Goal: Information Seeking & Learning: Understand process/instructions

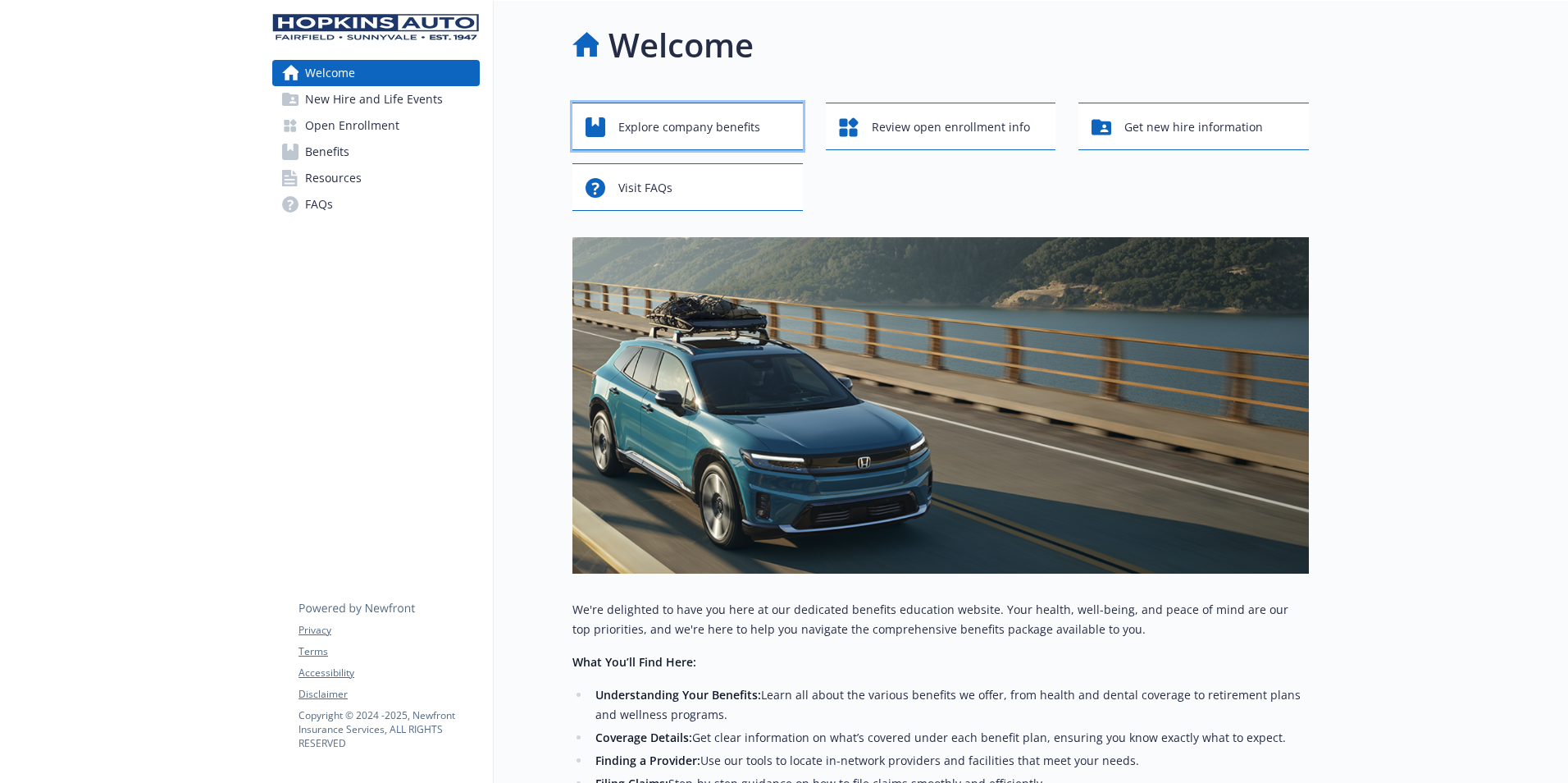
click at [739, 127] on span "Explore company benefits" at bounding box center [689, 127] width 142 height 31
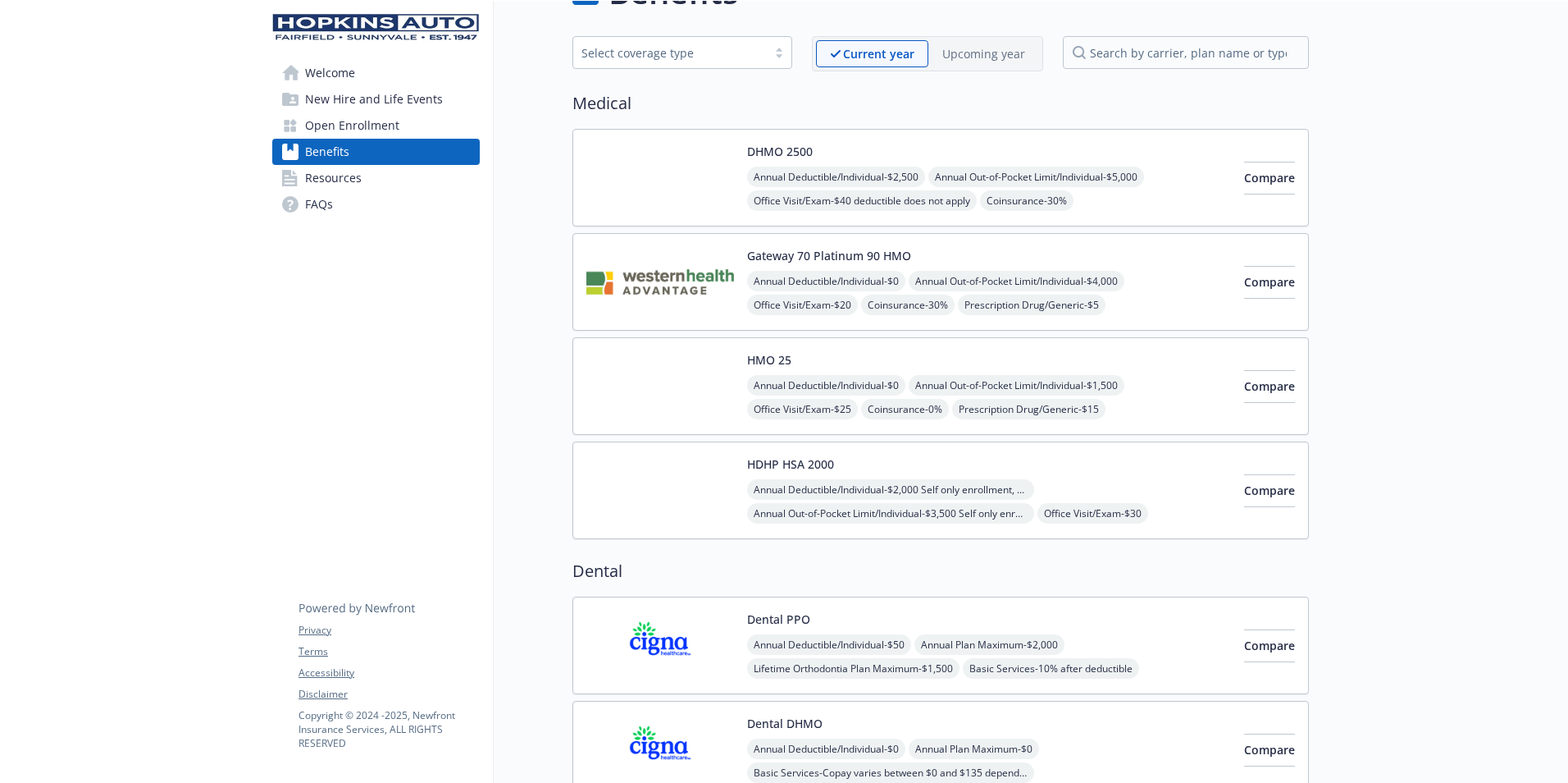
scroll to position [82, 0]
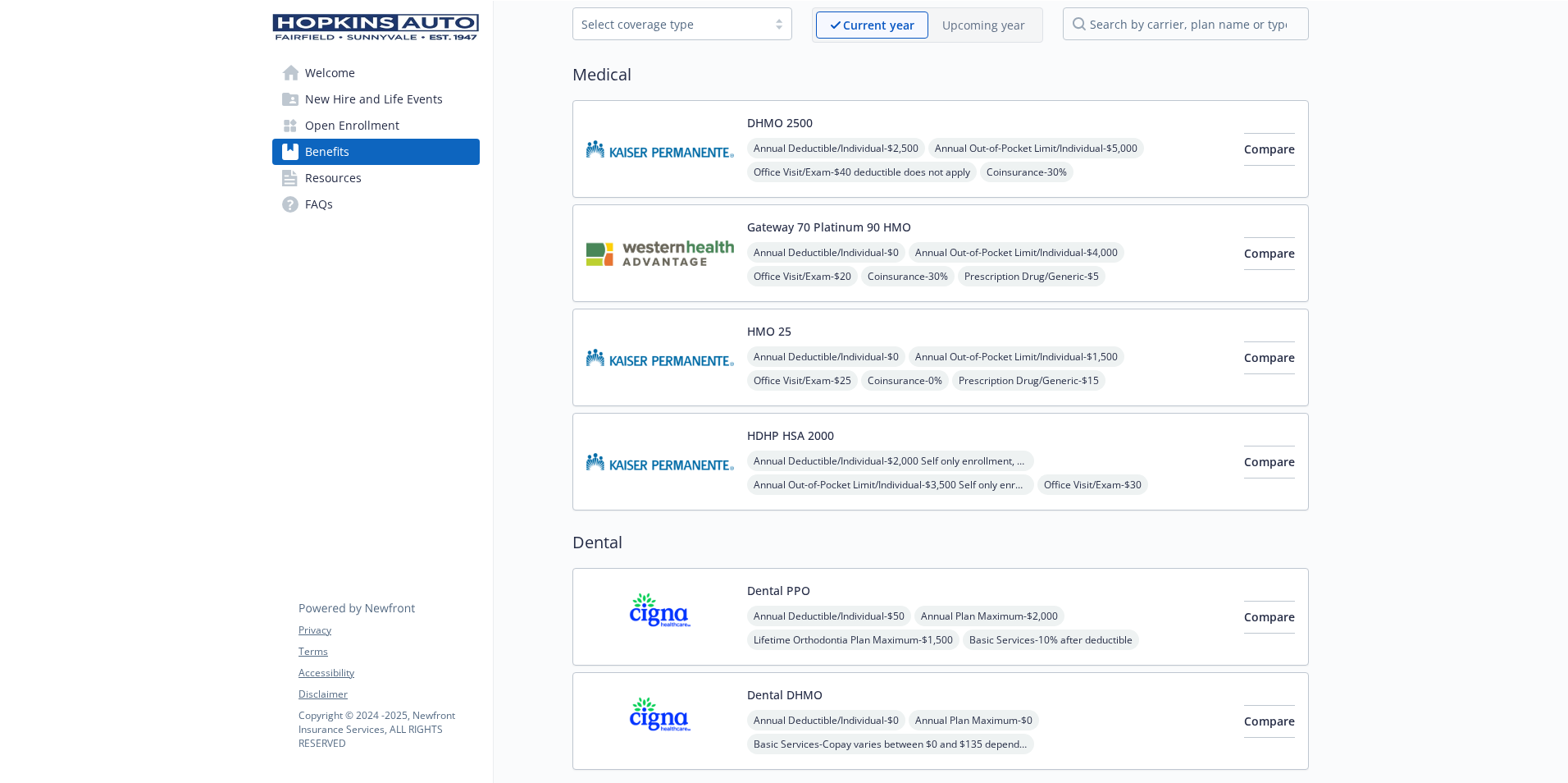
click at [322, 78] on span "Welcome" at bounding box center [330, 73] width 50 height 26
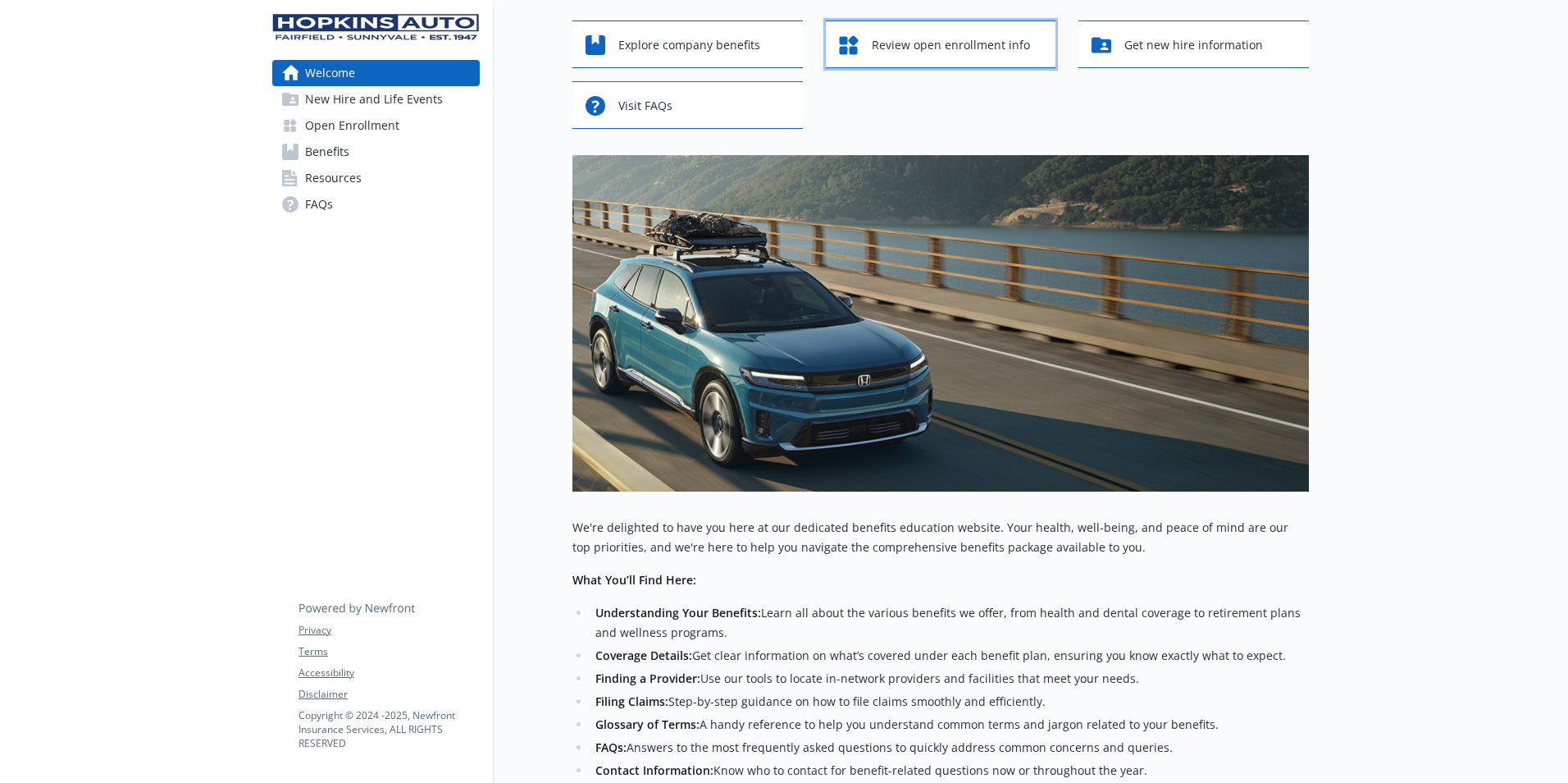
click at [918, 45] on span "Review open enrollment info" at bounding box center [951, 45] width 158 height 31
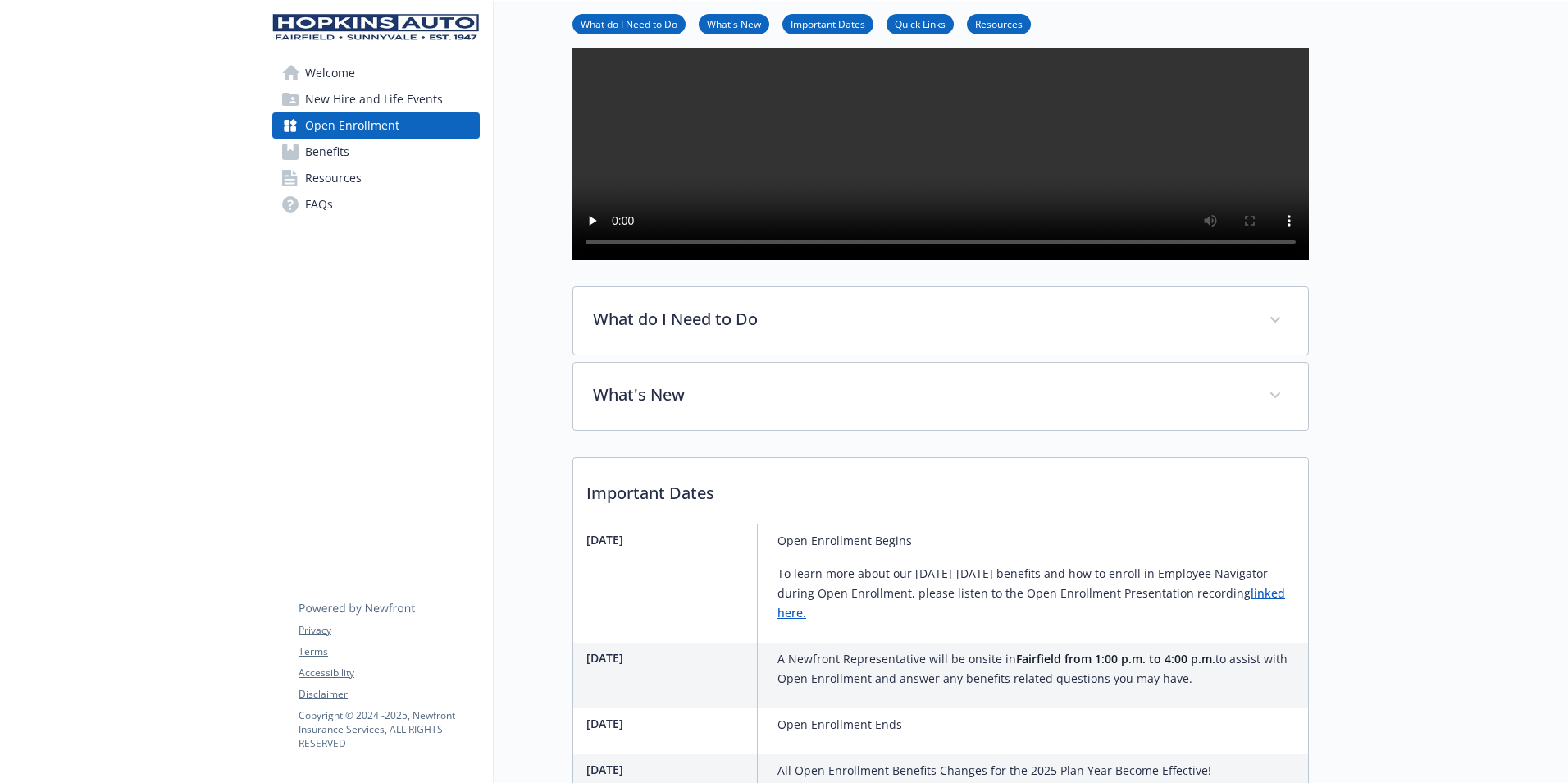
scroll to position [246, 0]
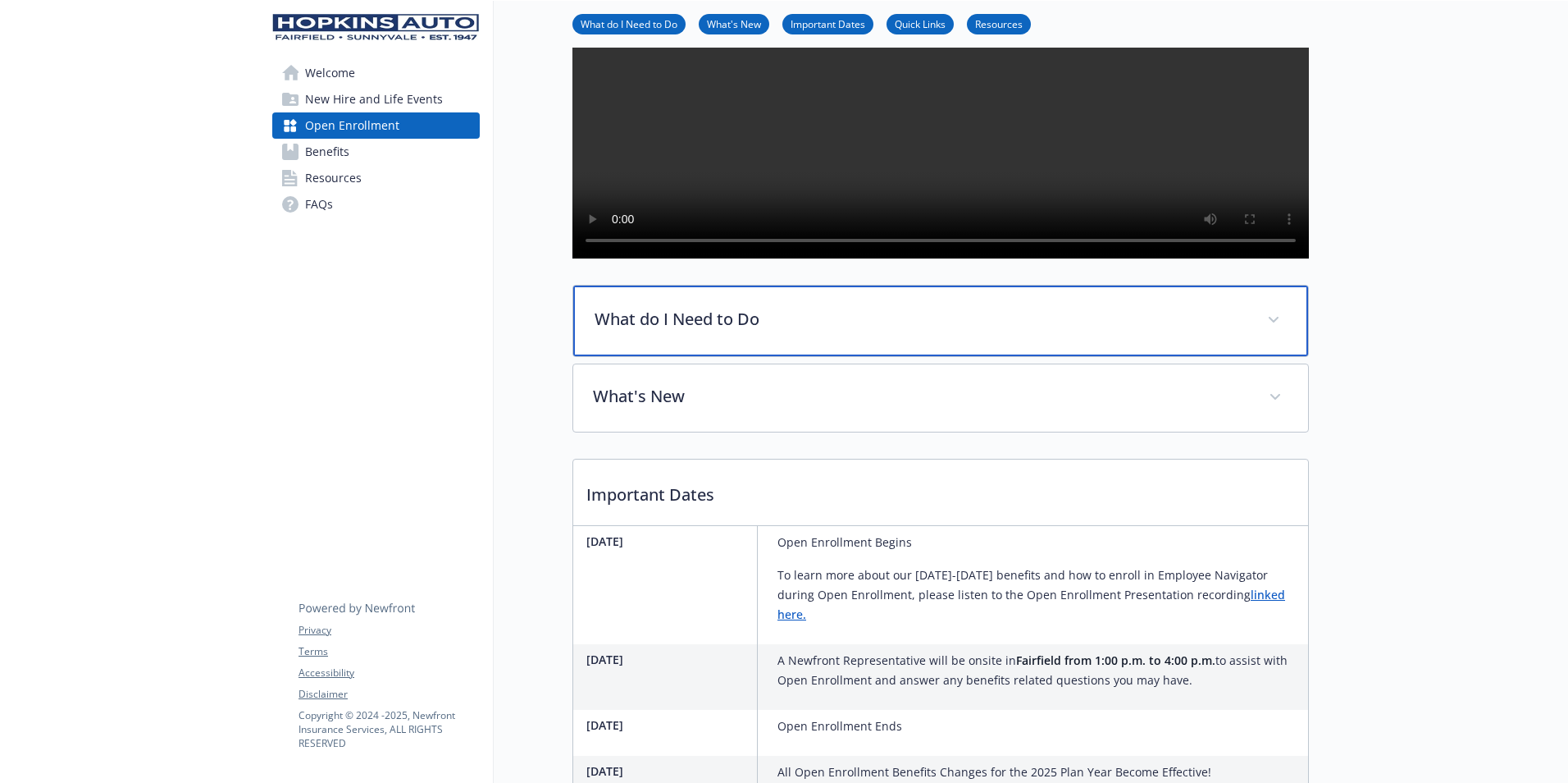
click at [1272, 333] on span at bounding box center [1274, 320] width 26 height 26
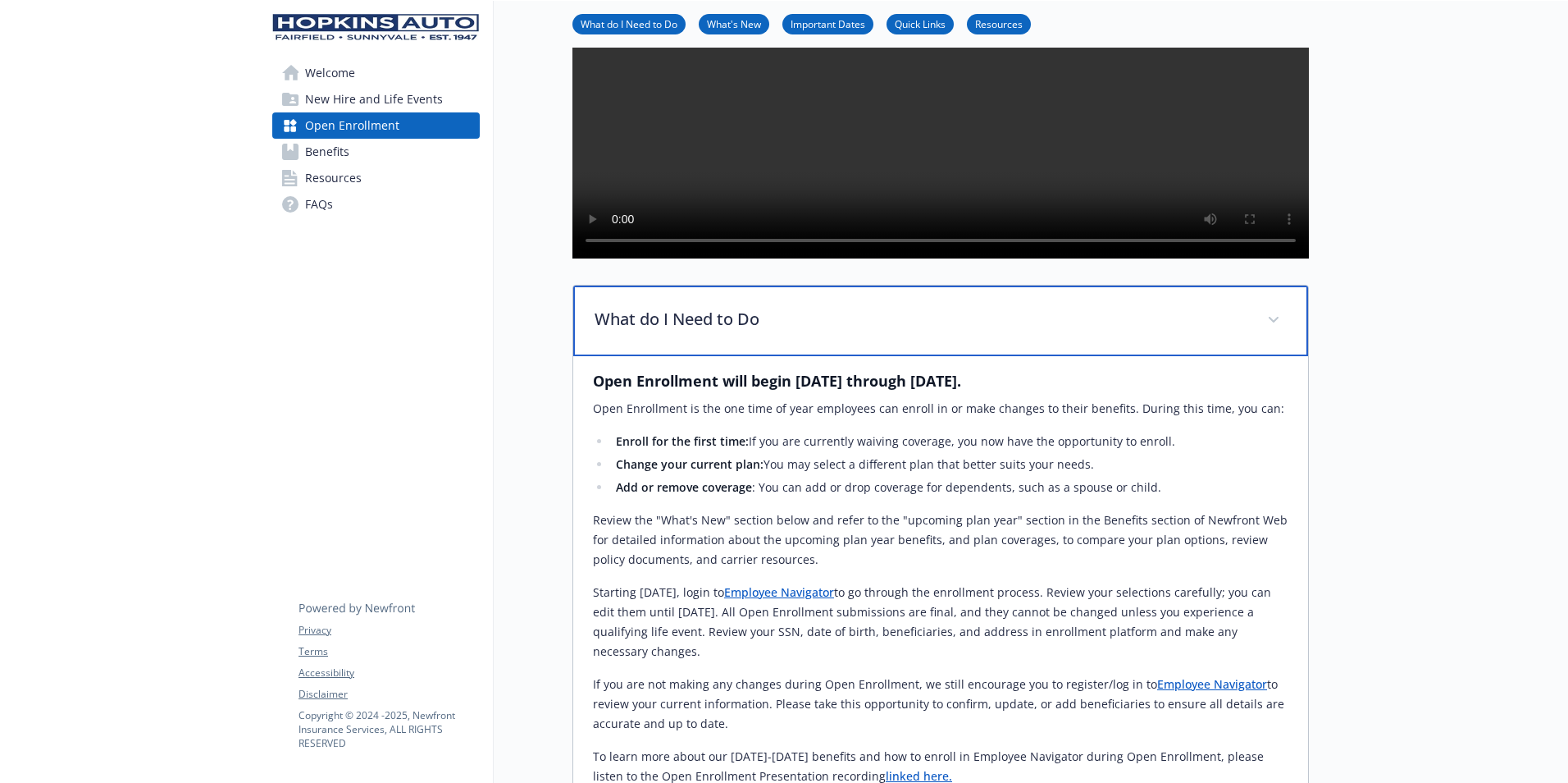
scroll to position [410, 0]
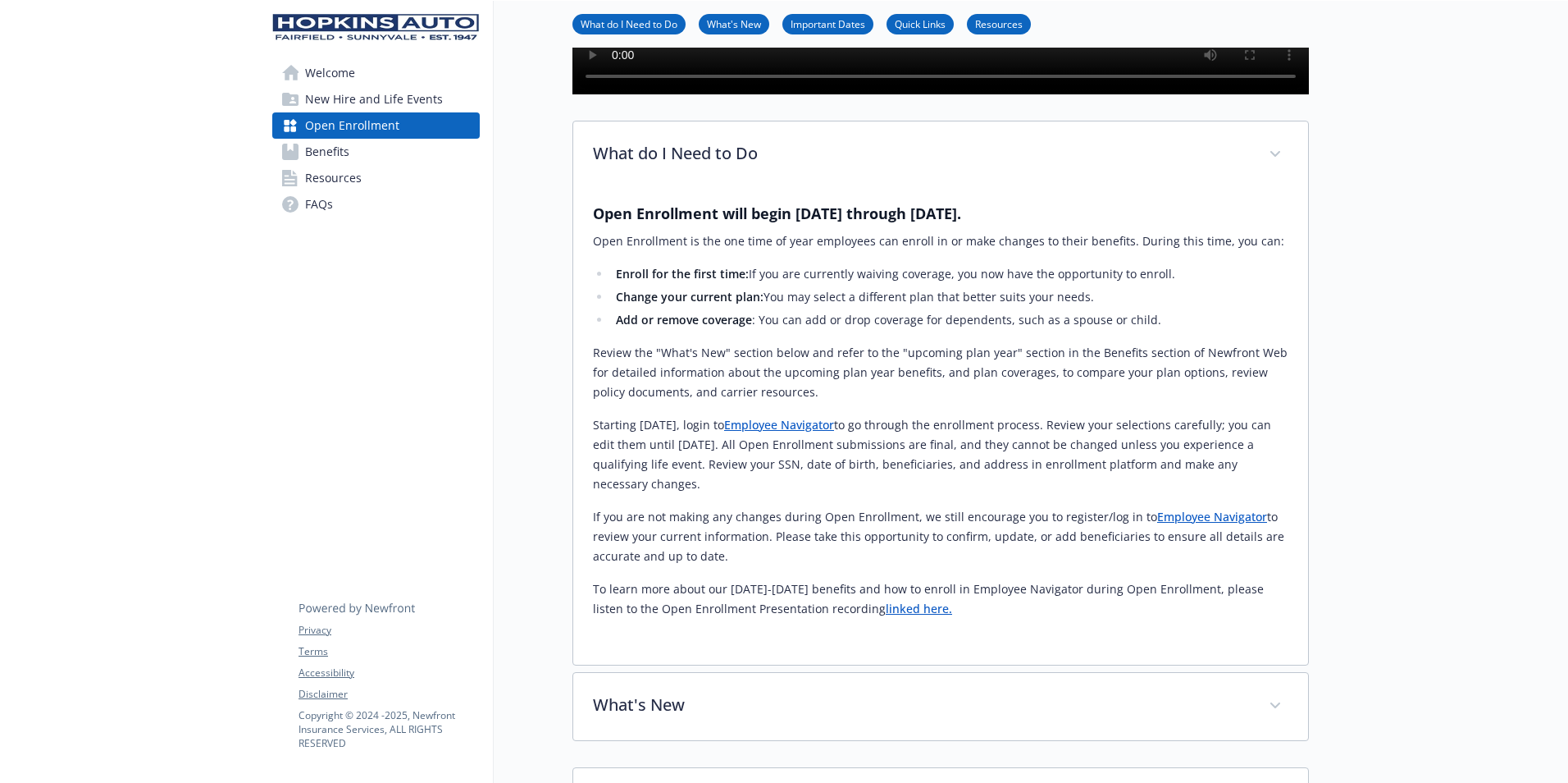
click at [827, 432] on link "Employee Navigator" at bounding box center [779, 425] width 110 height 16
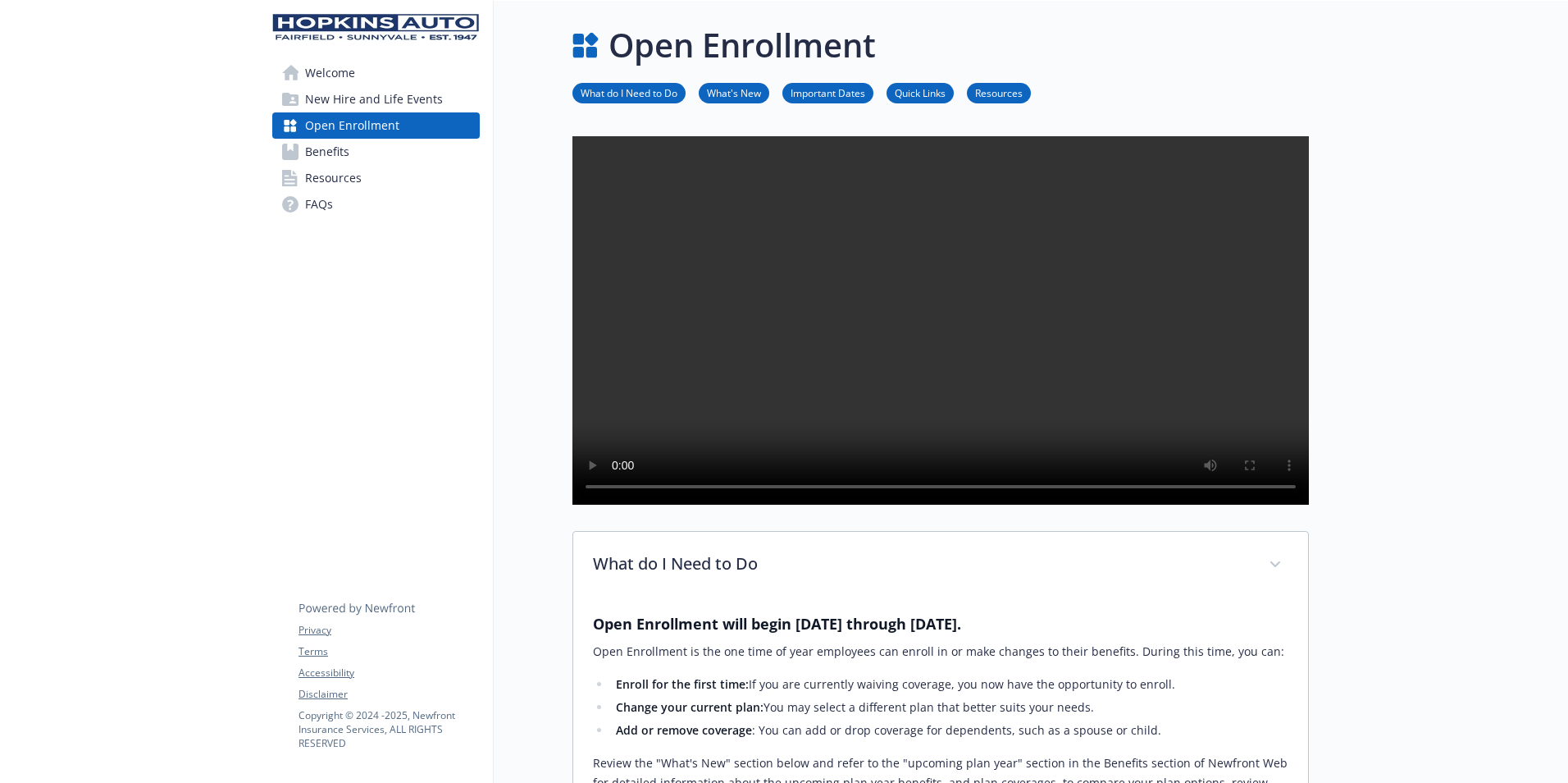
scroll to position [82, 0]
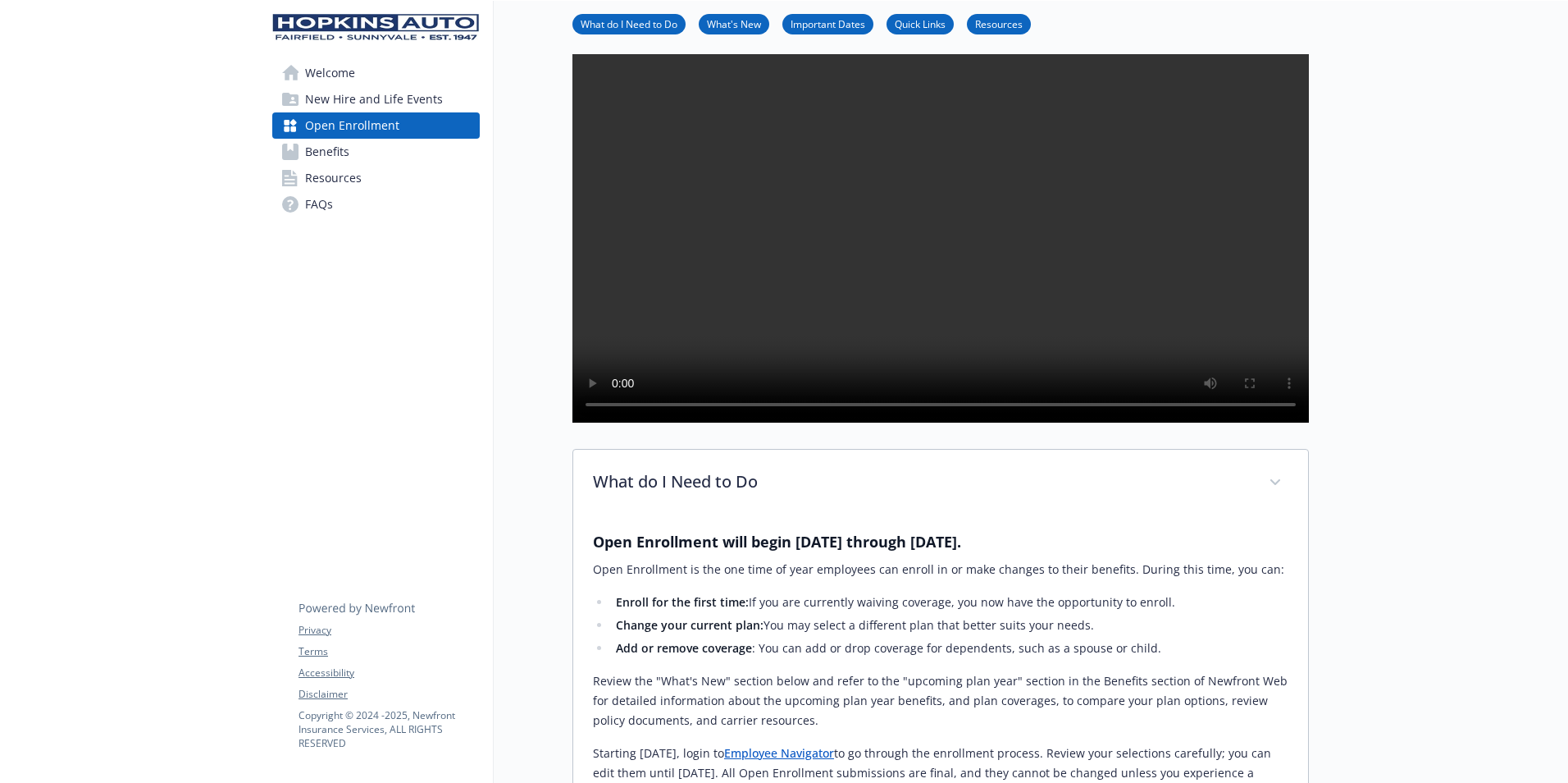
click at [350, 72] on span "Welcome" at bounding box center [330, 73] width 50 height 26
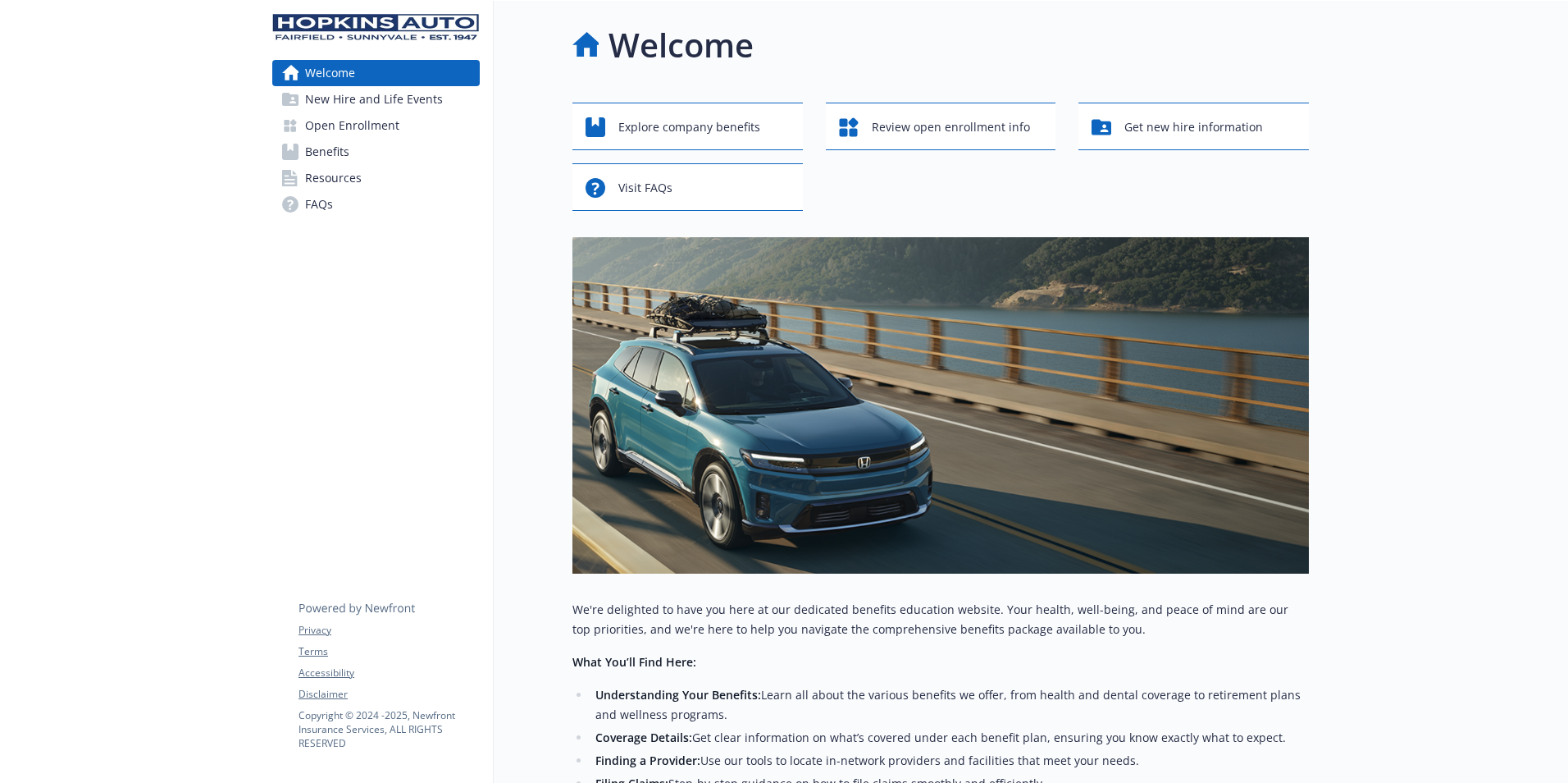
click at [378, 119] on span "Open Enrollment" at bounding box center [351, 125] width 94 height 26
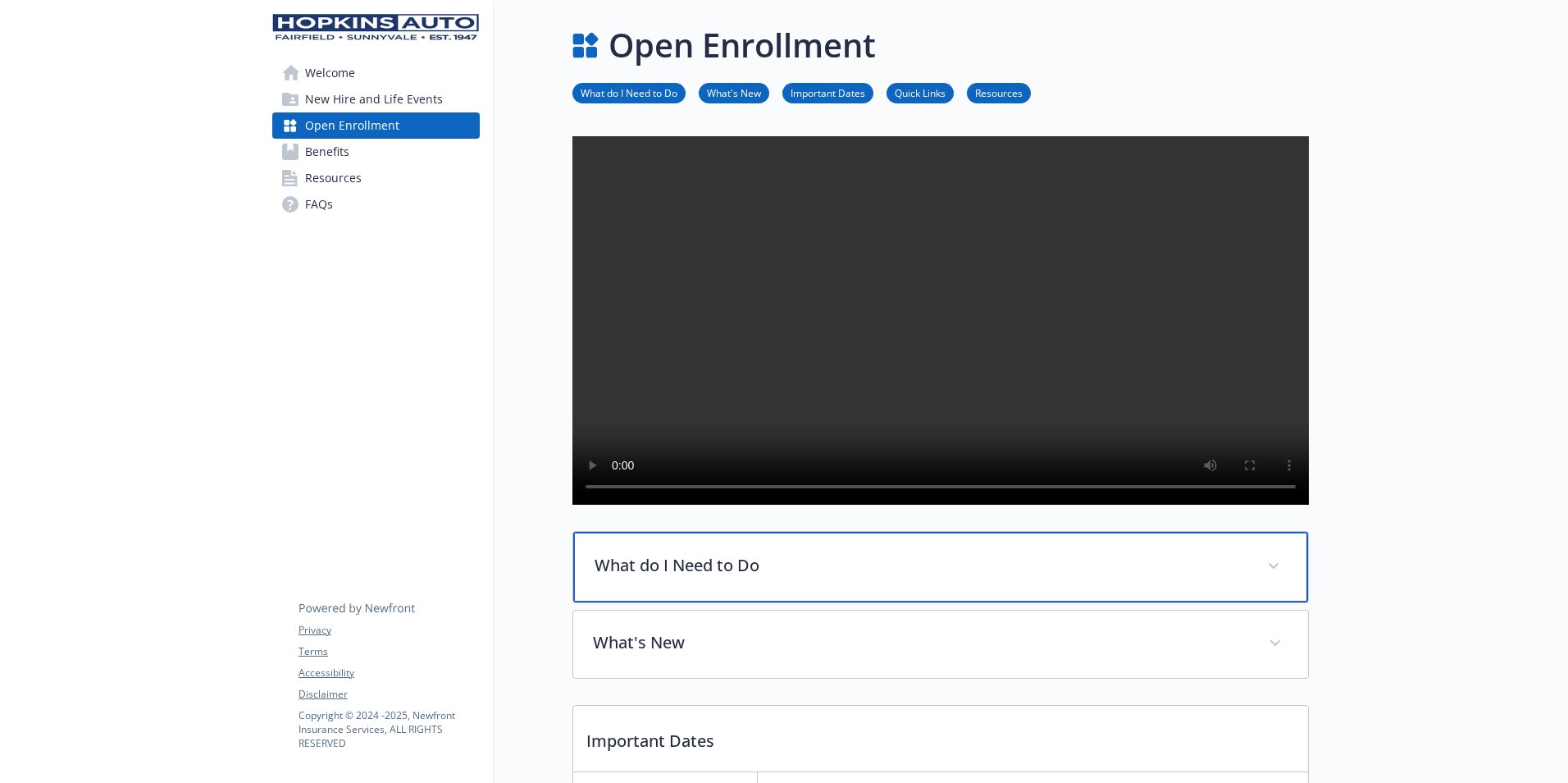
click at [1268, 579] on span at bounding box center [1274, 565] width 26 height 26
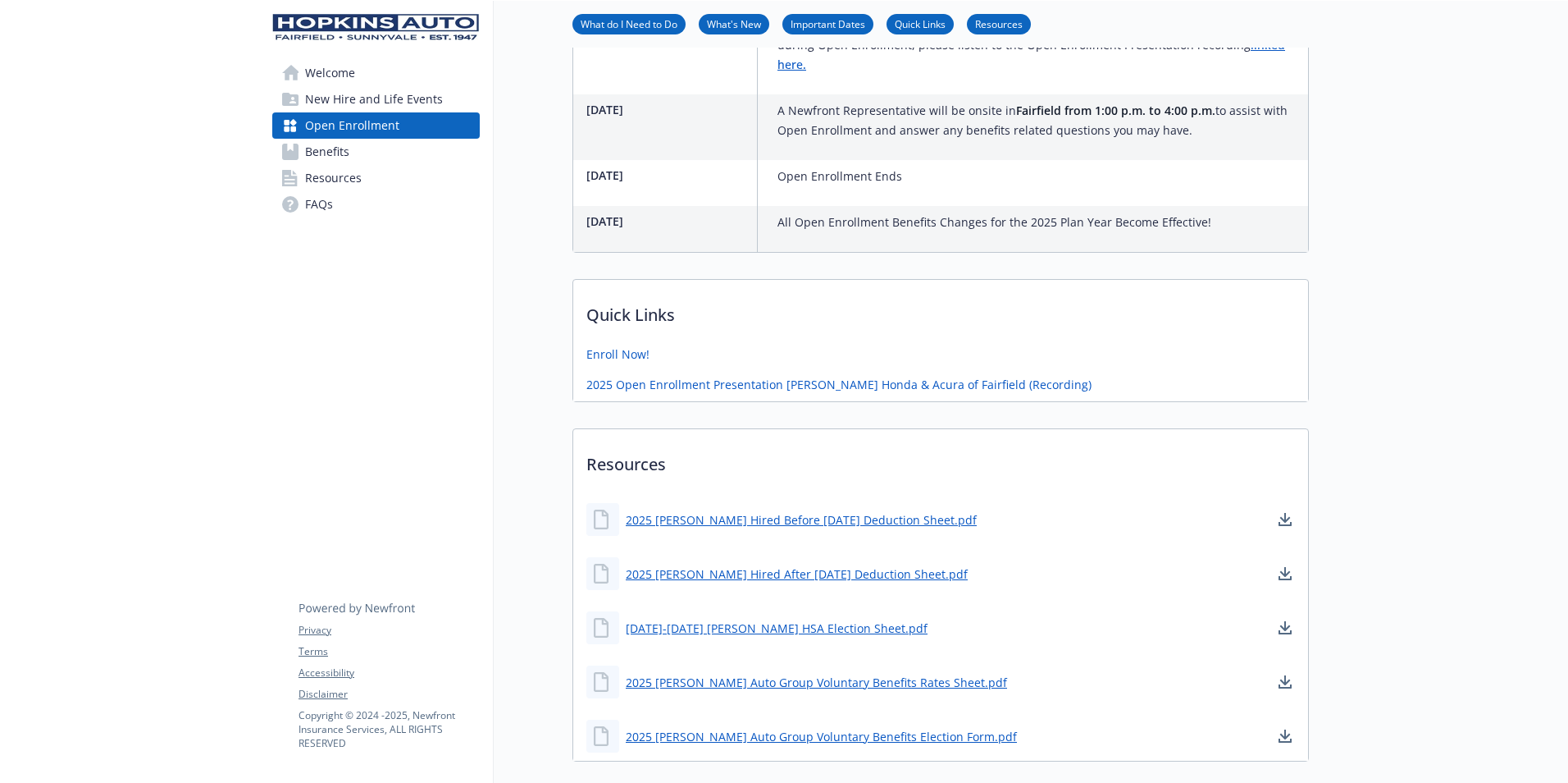
scroll to position [1246, 0]
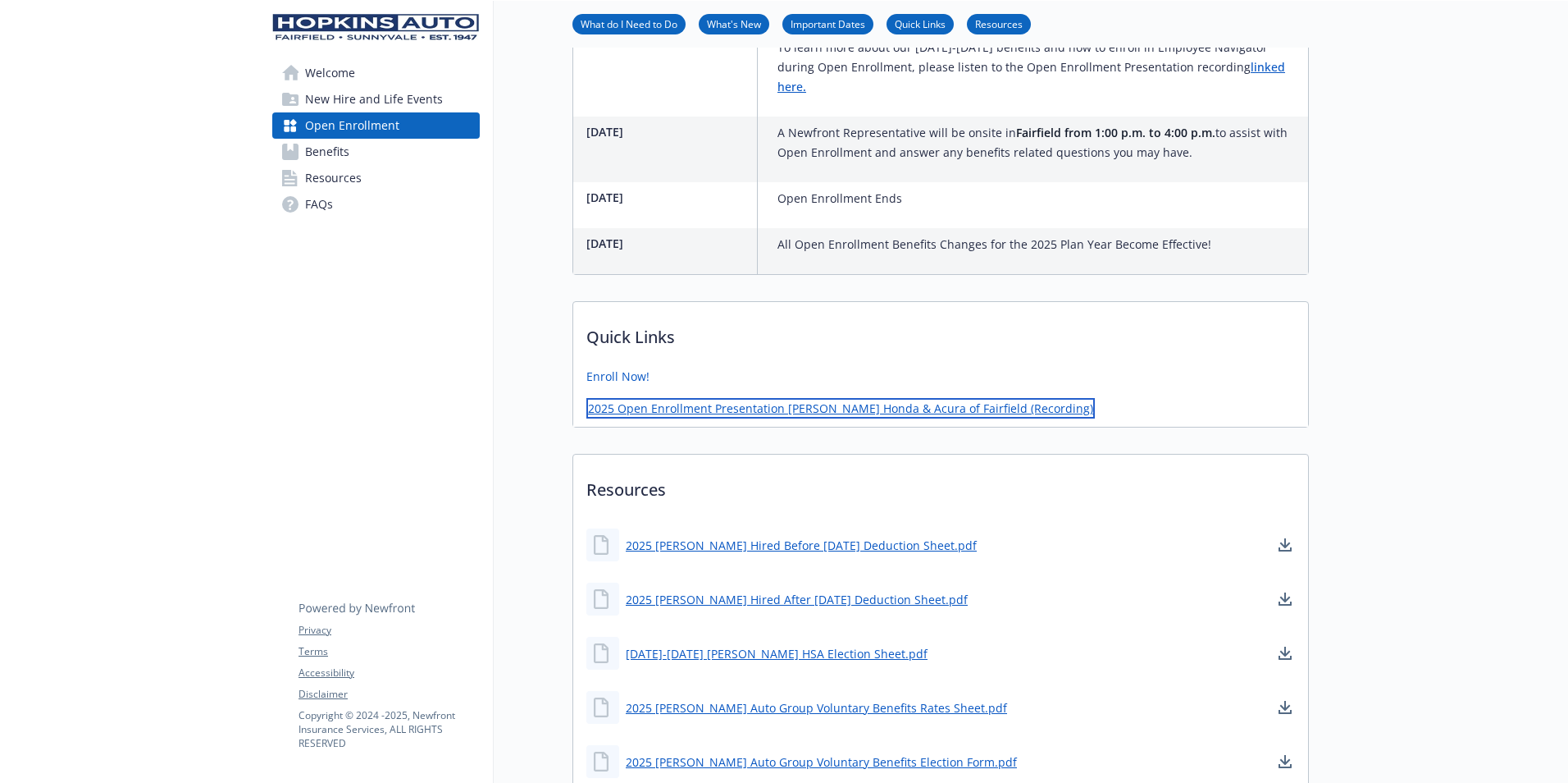
click at [688, 419] on link "2025 Open Enrollment Presentation [PERSON_NAME] Honda & Acura of Fairfield (Rec…" at bounding box center [841, 408] width 509 height 20
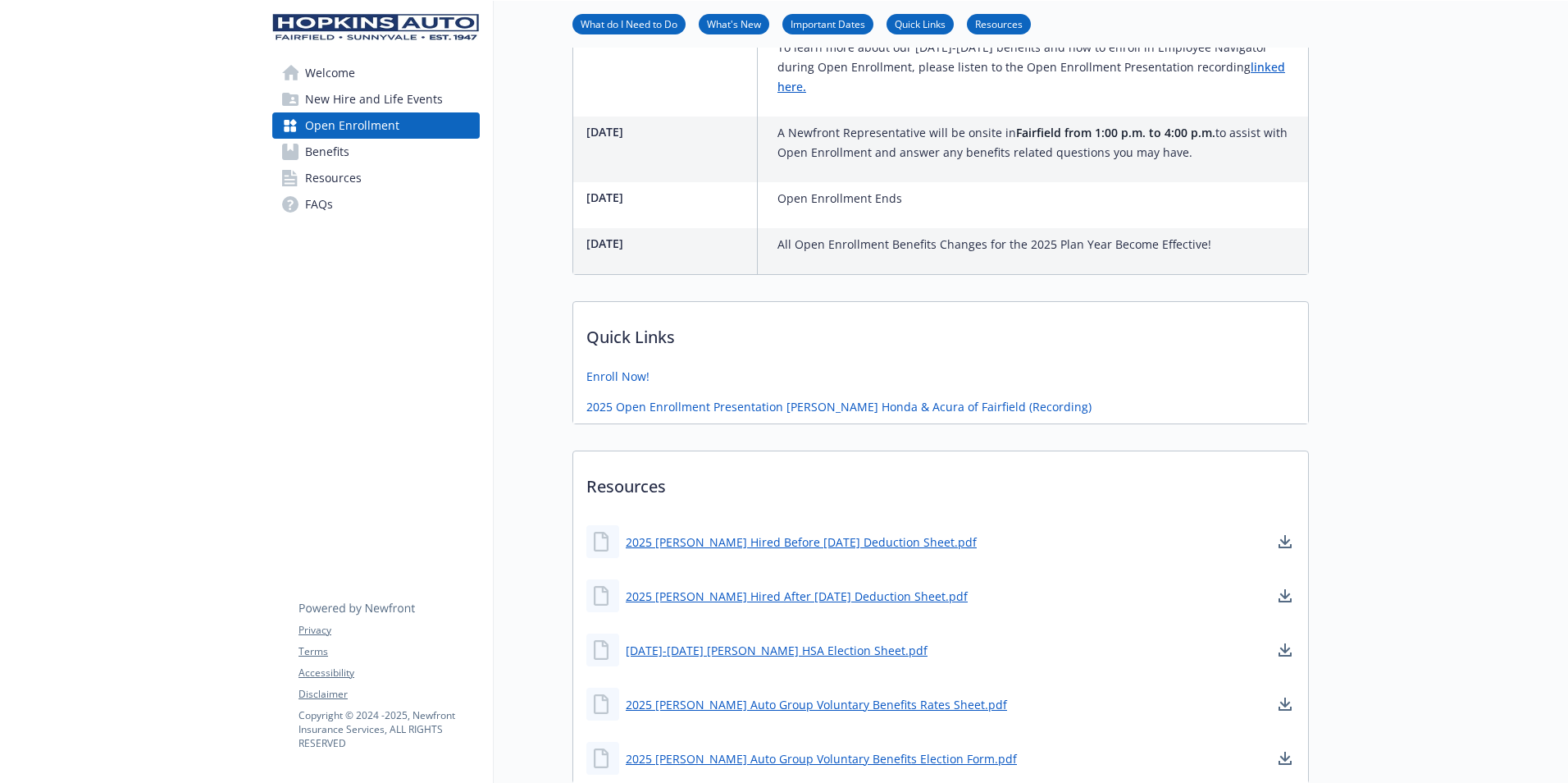
click at [314, 80] on span "Welcome" at bounding box center [330, 73] width 50 height 26
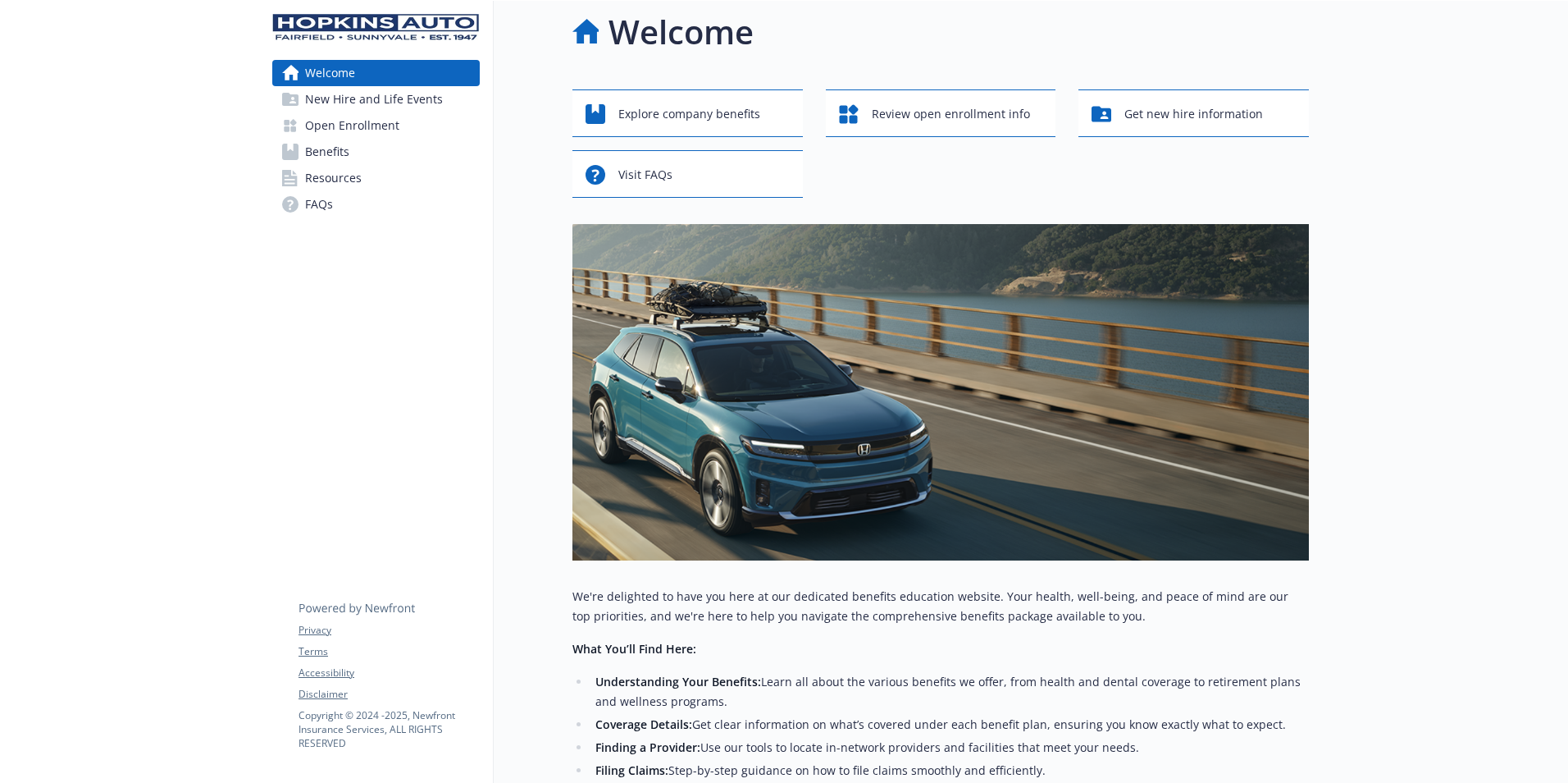
scroll to position [364, 0]
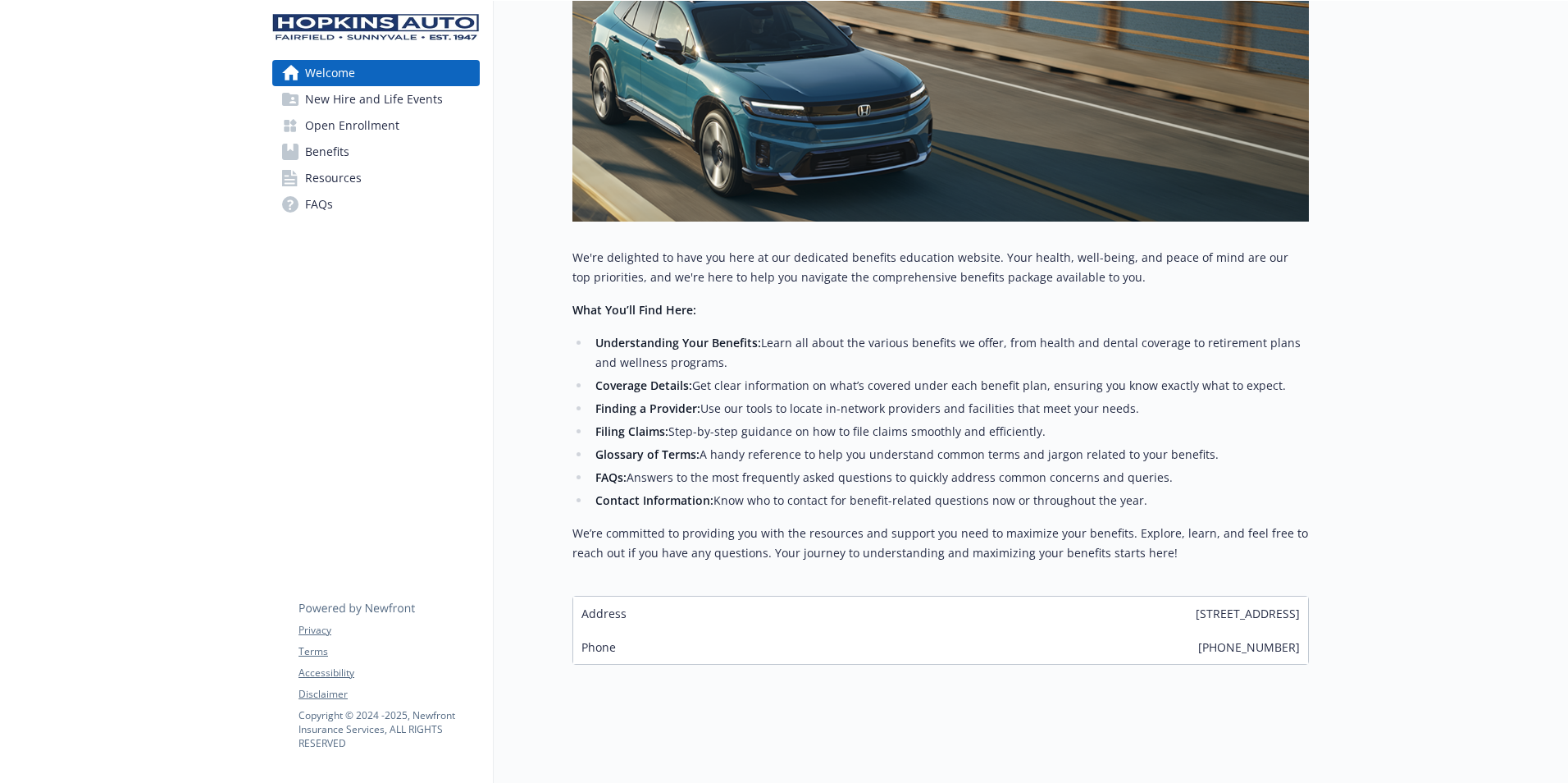
click at [321, 95] on span "New Hire and Life Events" at bounding box center [374, 99] width 138 height 26
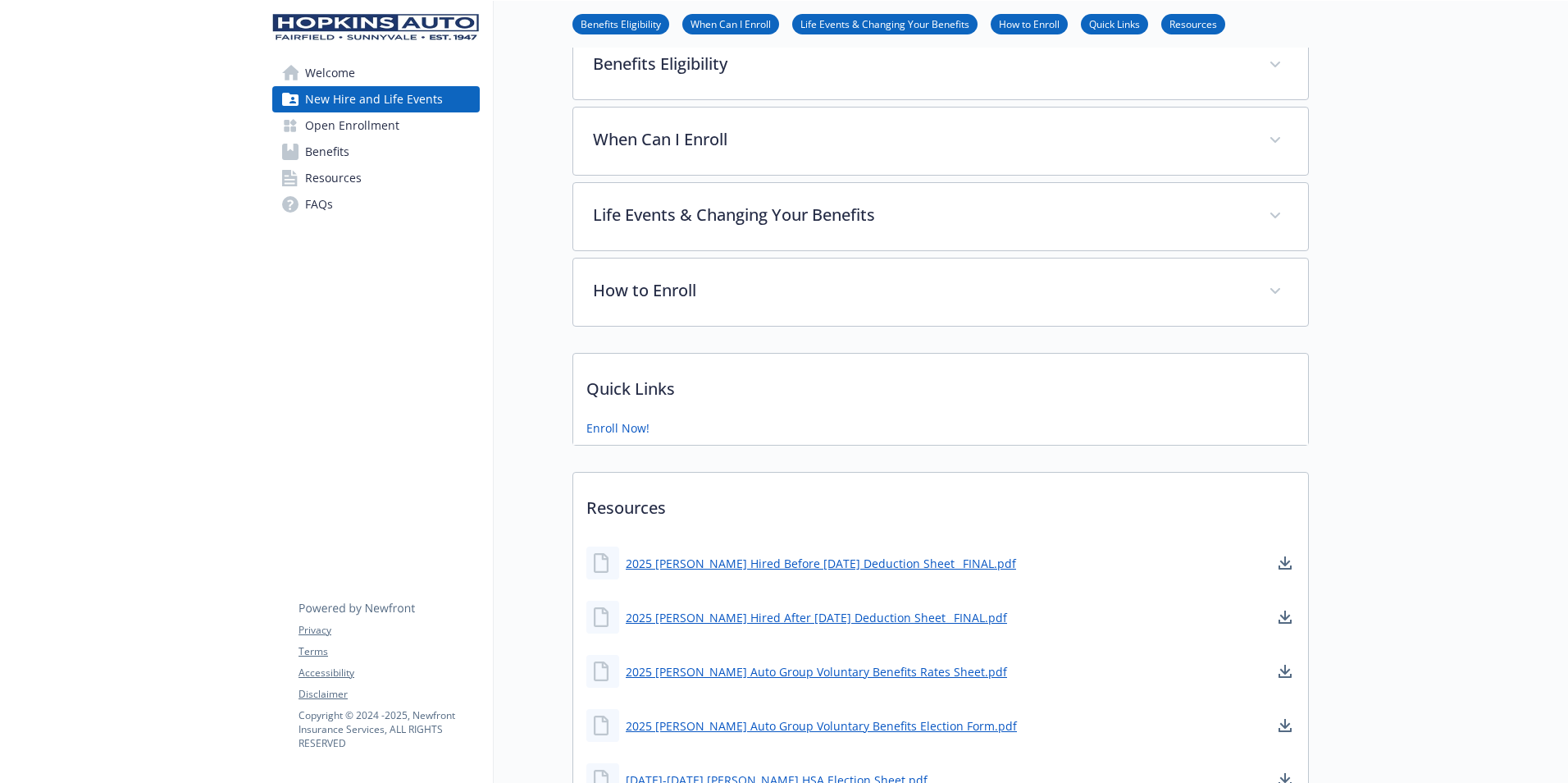
scroll to position [364, 0]
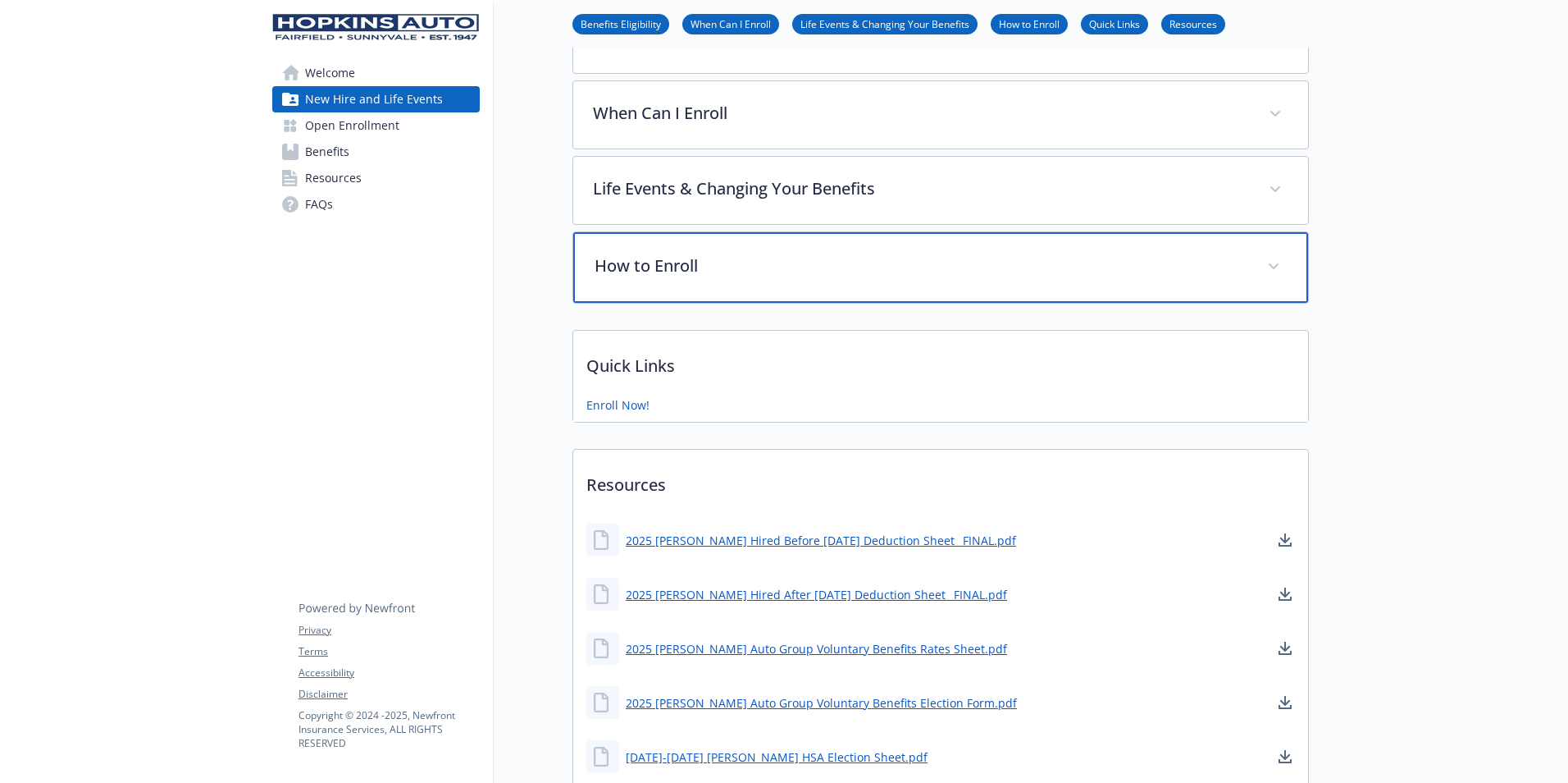
click at [1286, 259] on div "How to Enroll" at bounding box center [941, 267] width 735 height 71
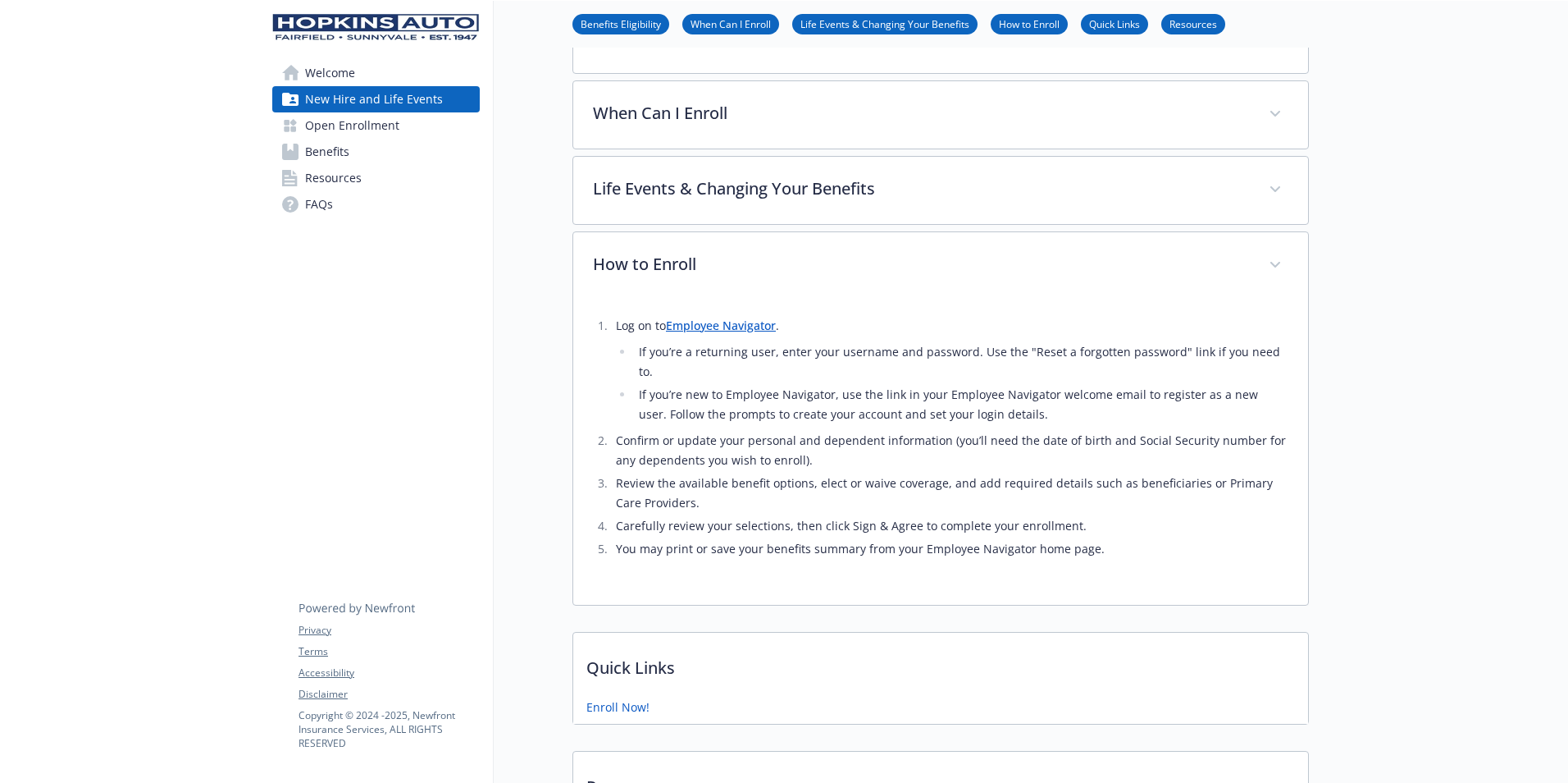
click at [316, 69] on span "Welcome" at bounding box center [330, 73] width 50 height 26
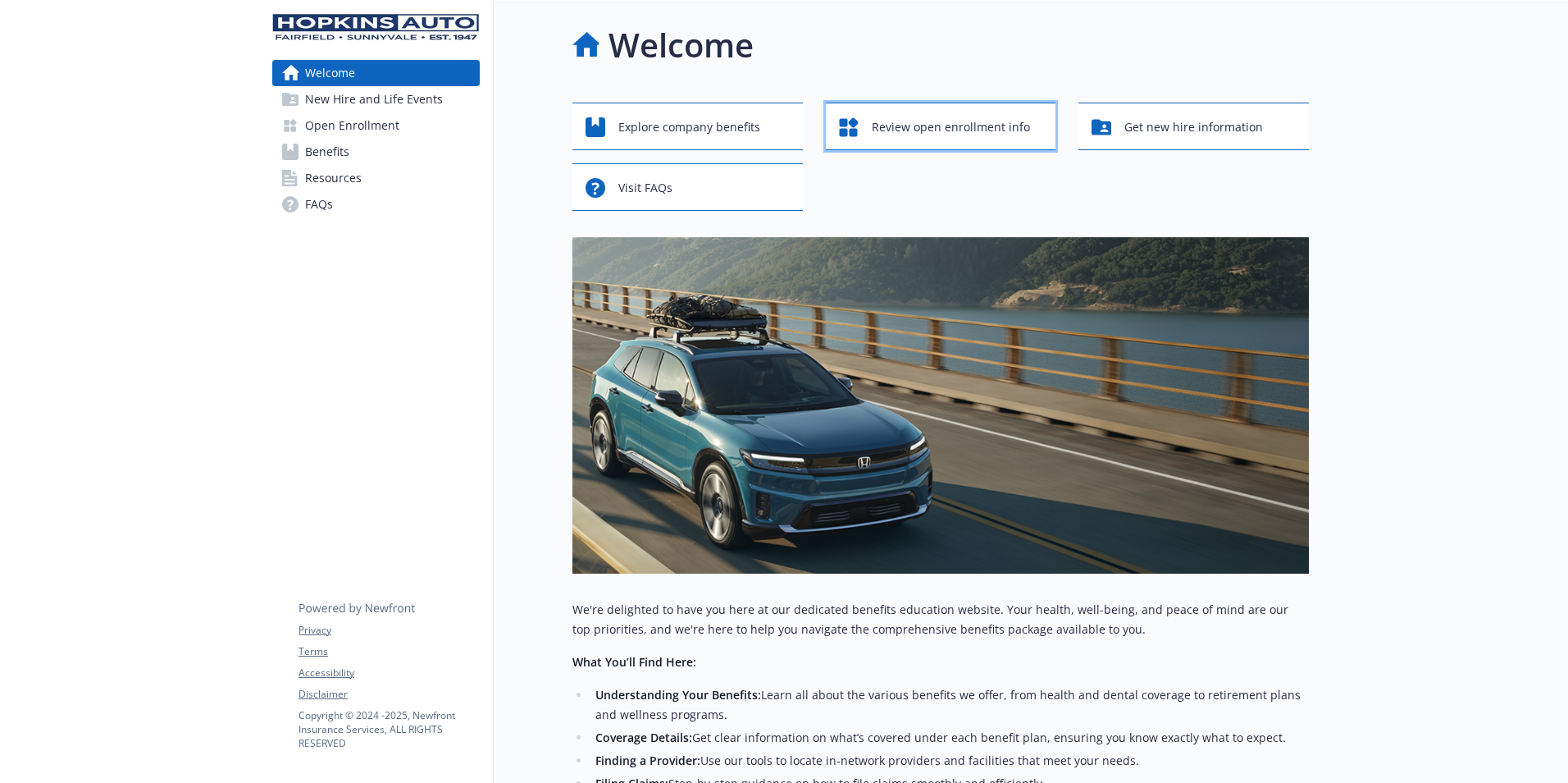
click at [941, 121] on span "Review open enrollment info" at bounding box center [951, 127] width 158 height 31
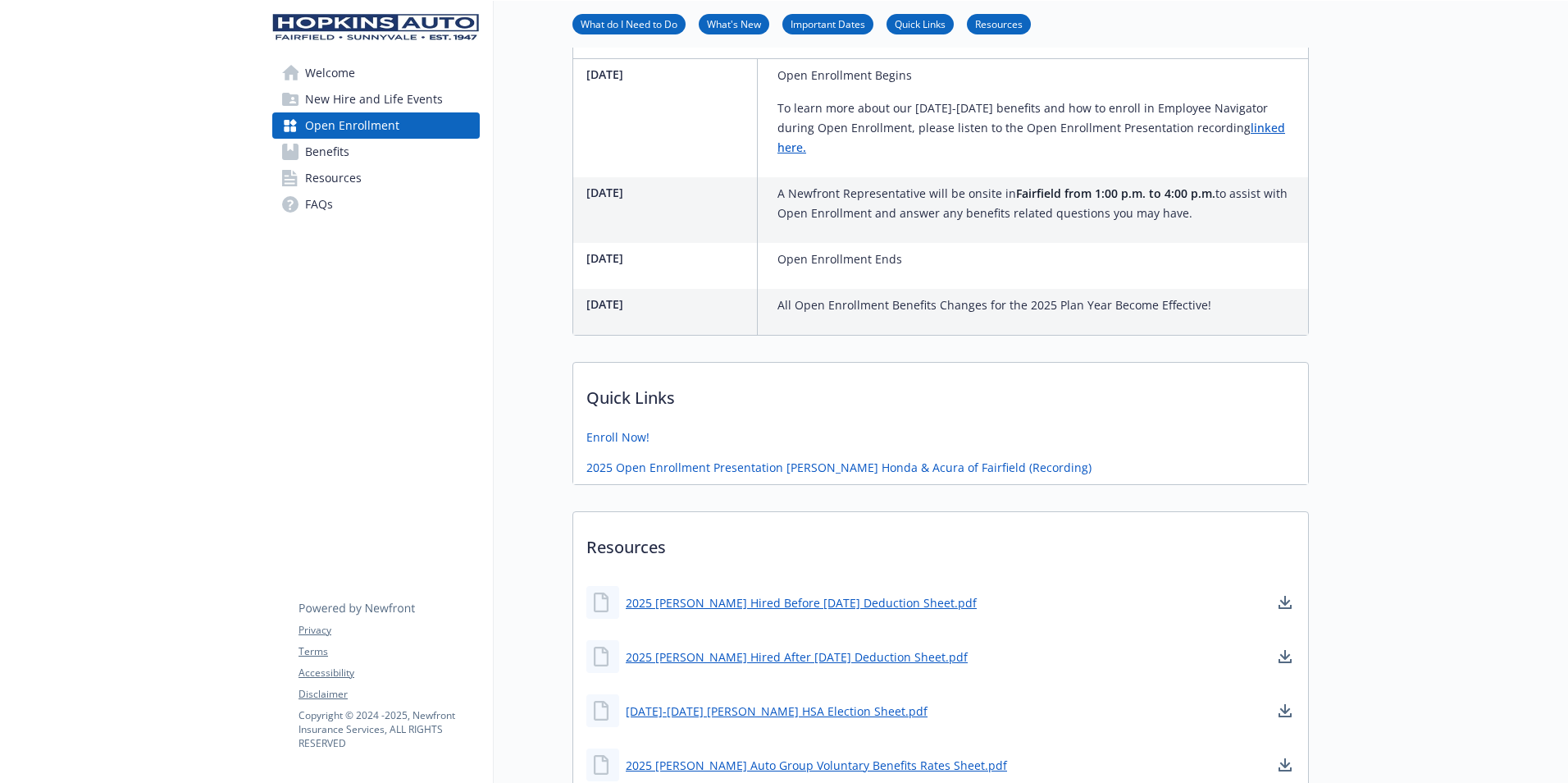
scroll to position [738, 0]
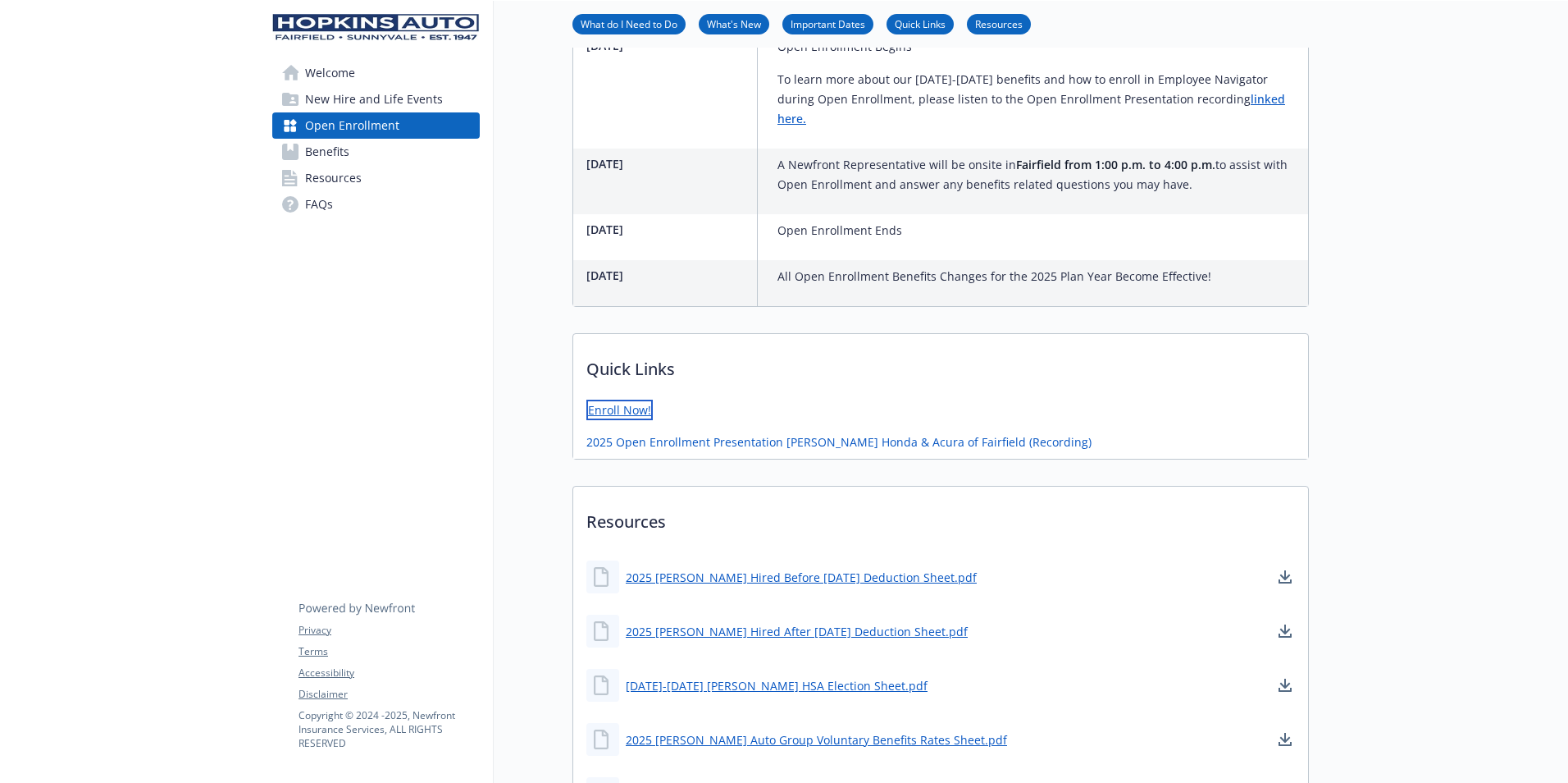
click at [625, 421] on link "Enroll Now!" at bounding box center [619, 409] width 66 height 20
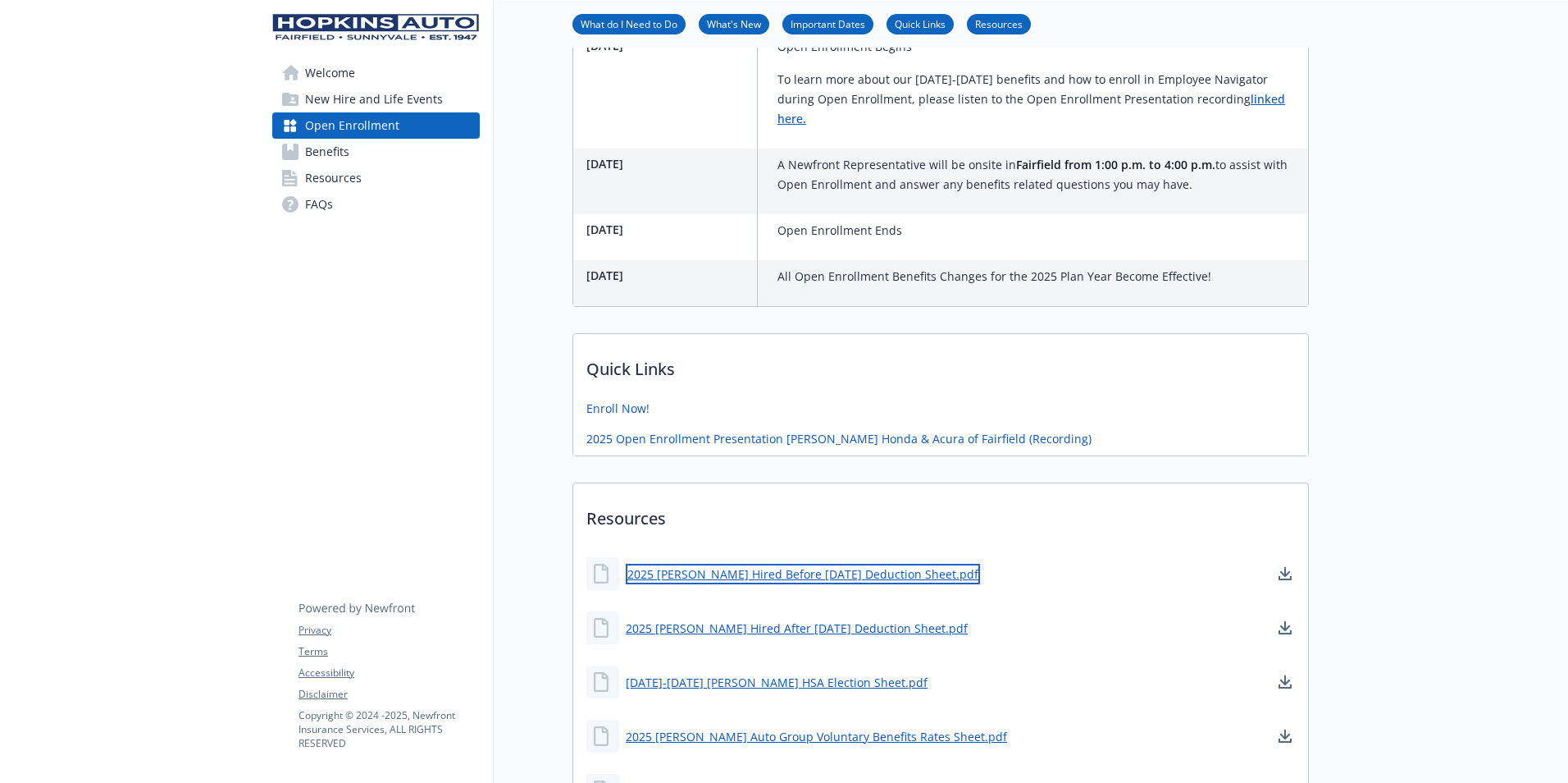
click at [698, 585] on link "2025 [PERSON_NAME] Hired Before [DATE] Deduction Sheet.pdf" at bounding box center [803, 573] width 354 height 20
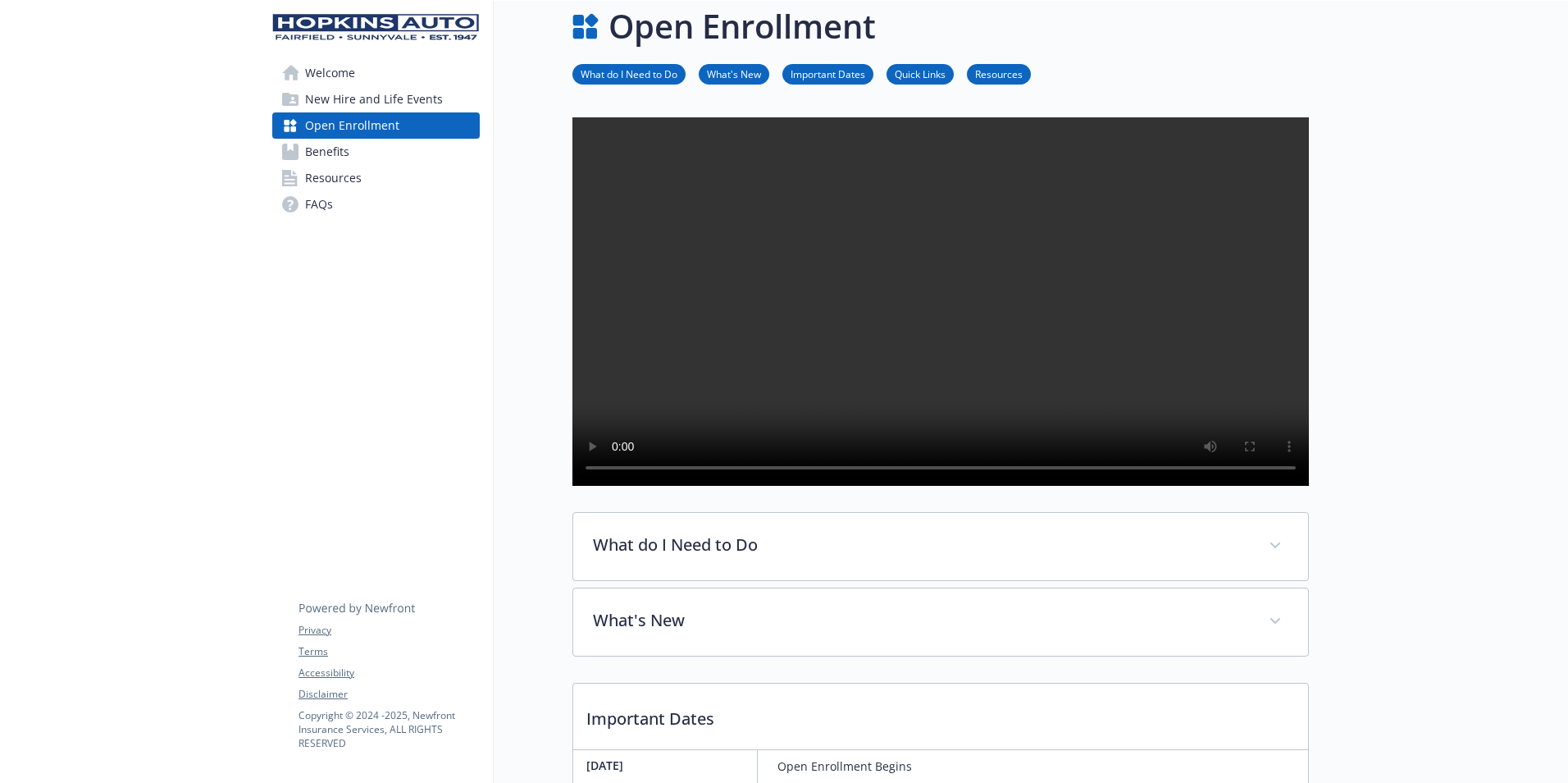
scroll to position [0, 0]
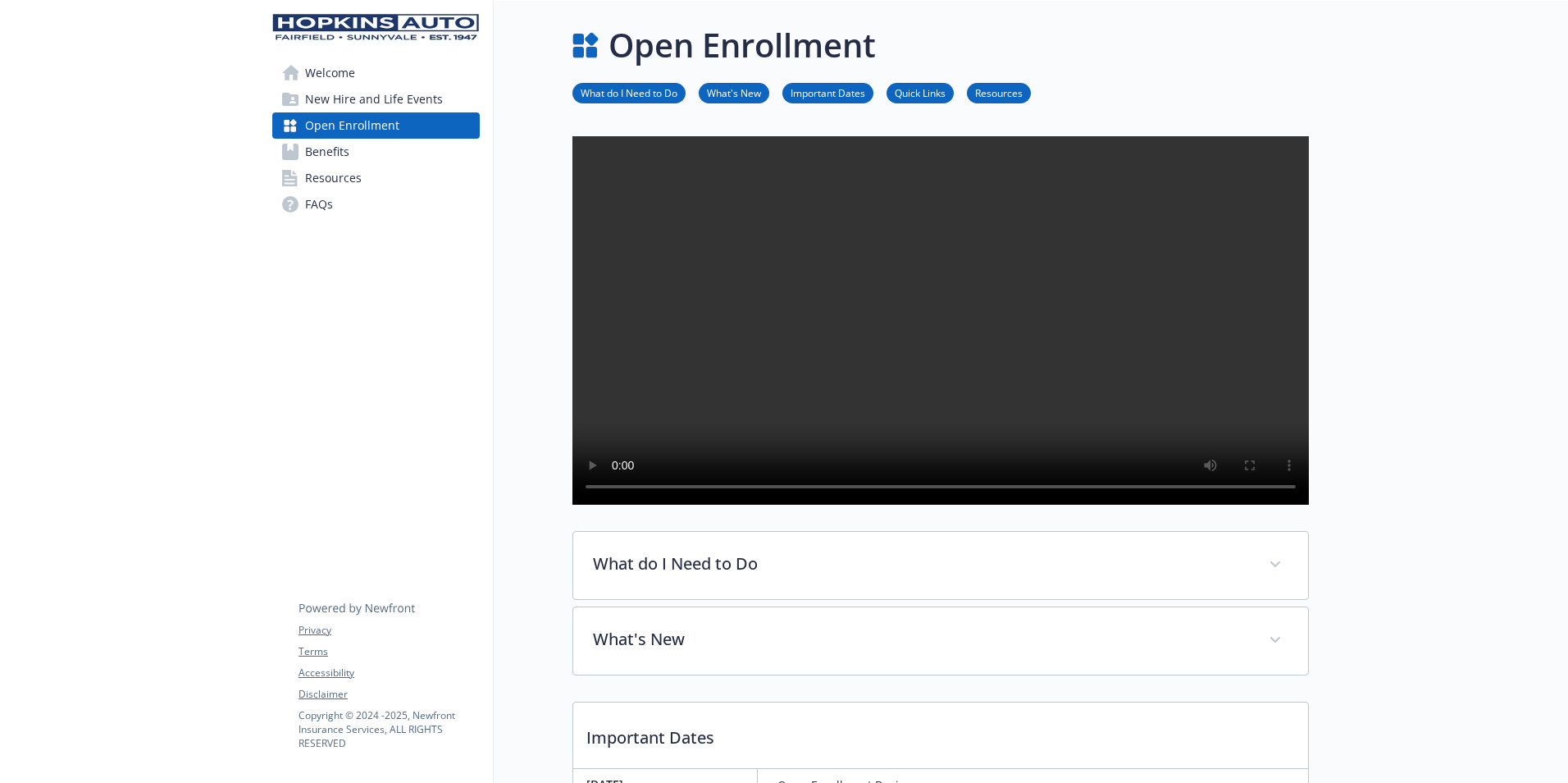
click at [655, 91] on link "What do I Need to Do" at bounding box center [629, 92] width 114 height 16
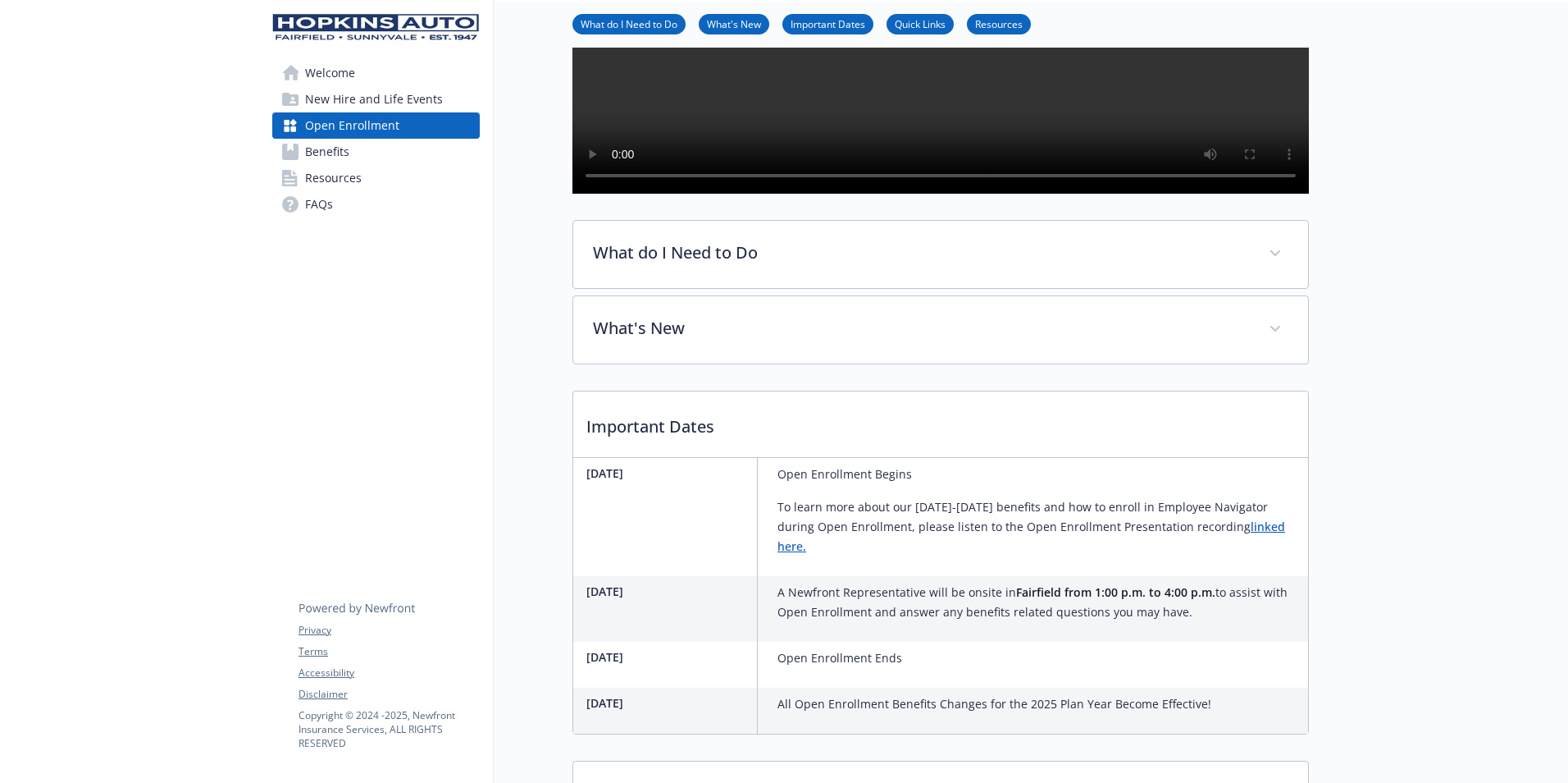
scroll to position [527, 13]
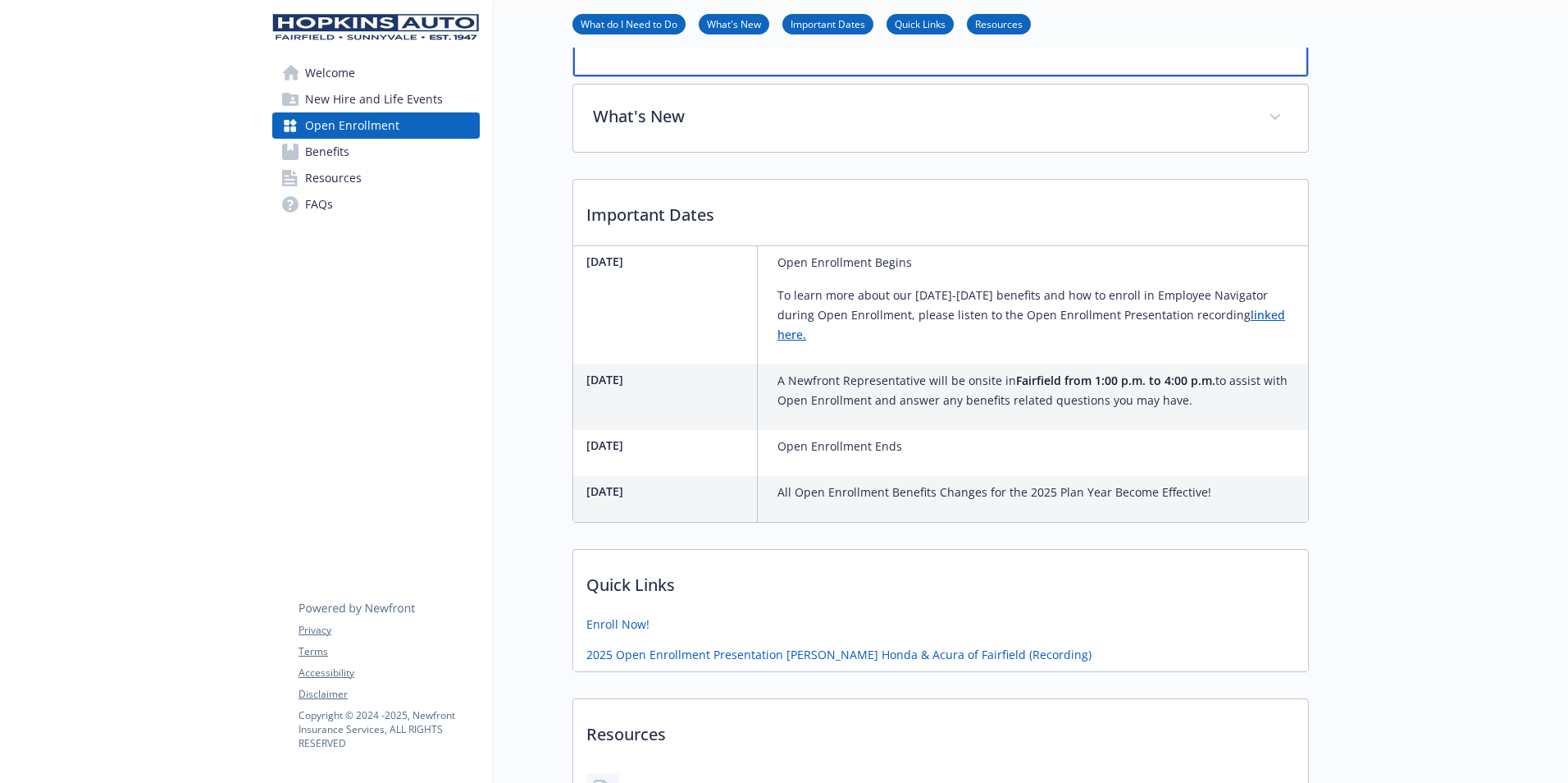
click at [1245, 71] on div "What do I Need to Do" at bounding box center [941, 41] width 735 height 71
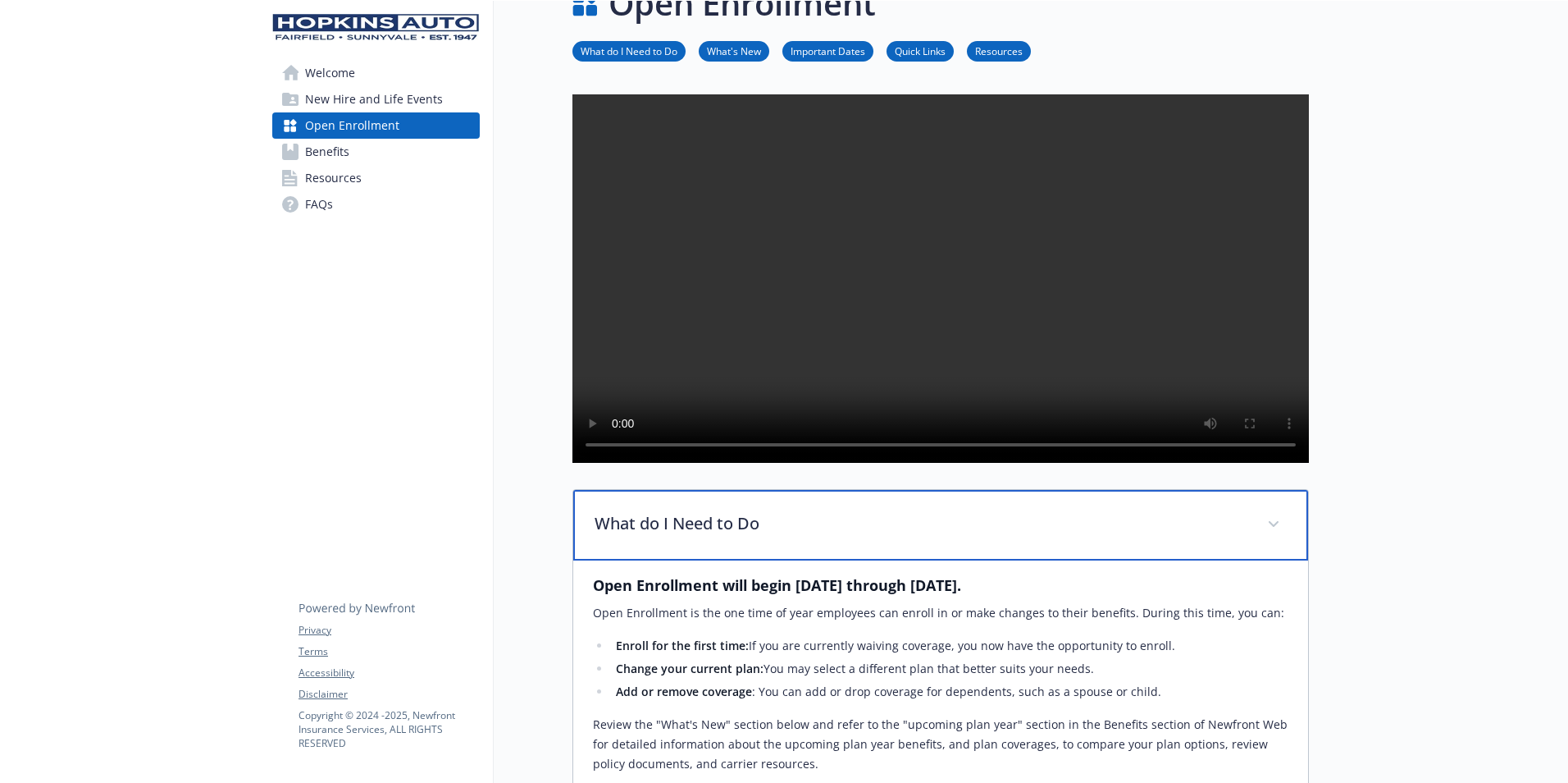
scroll to position [0, 13]
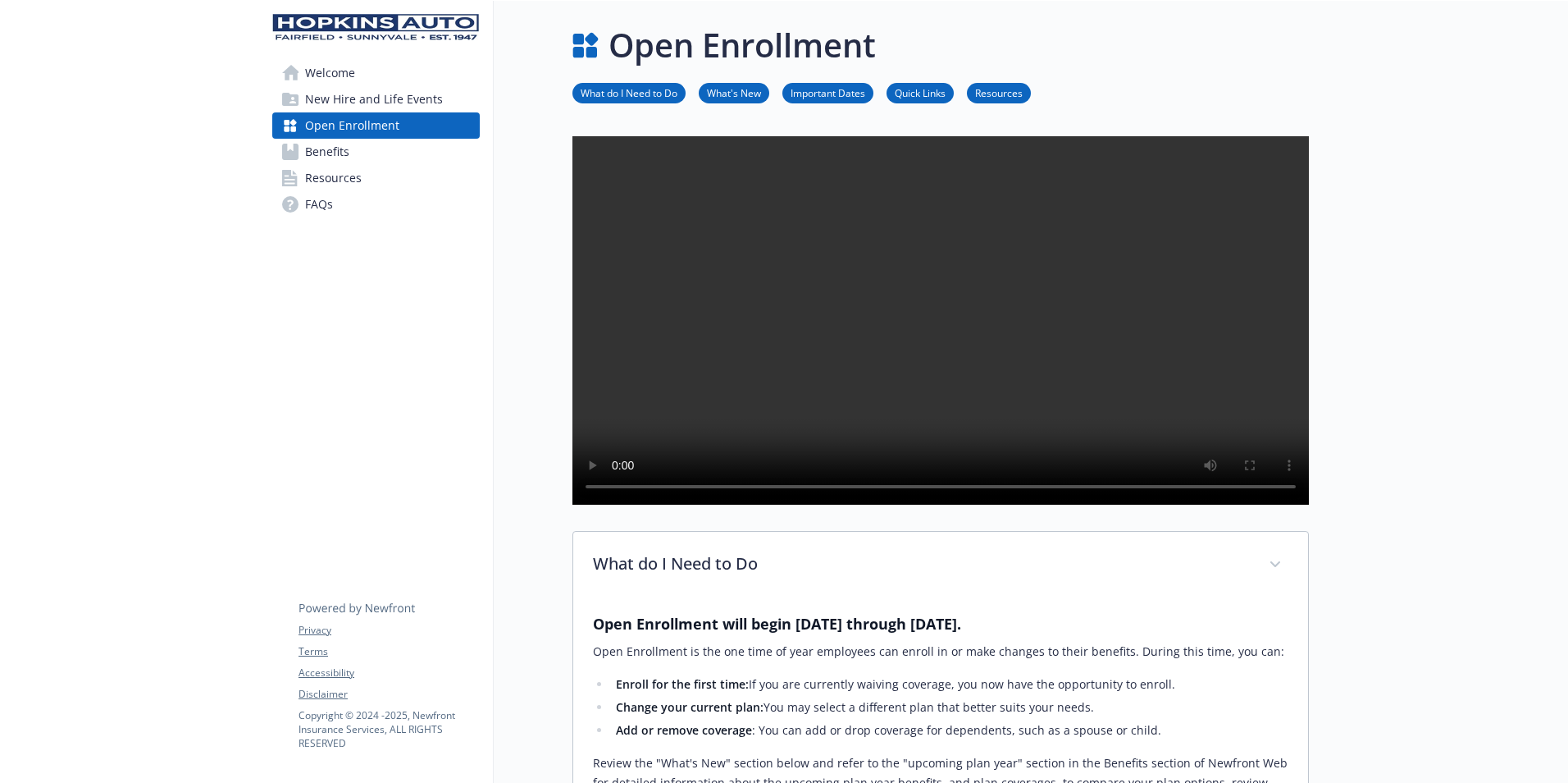
click at [326, 172] on span "Resources" at bounding box center [333, 178] width 56 height 26
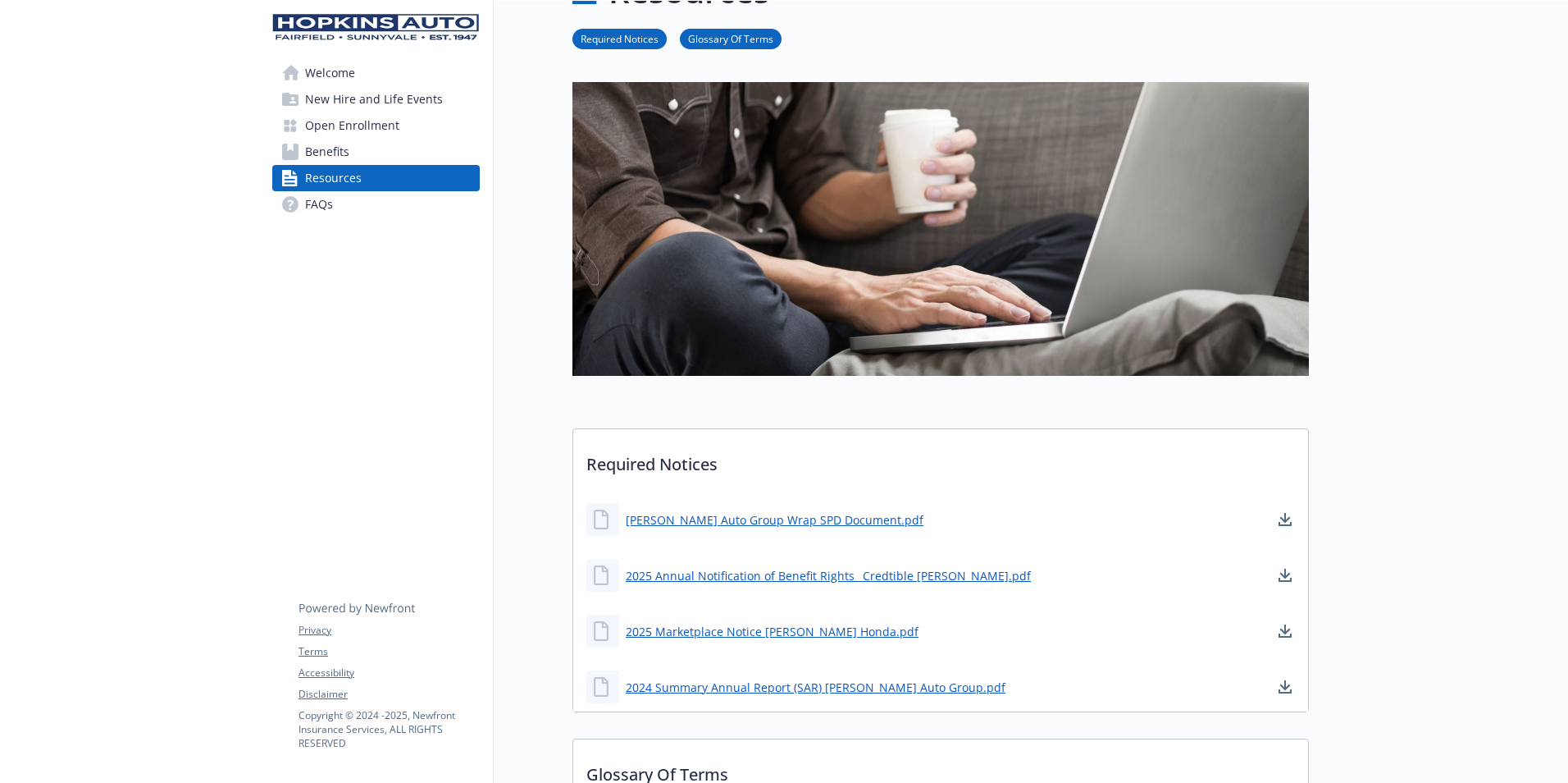
scroll to position [0, 13]
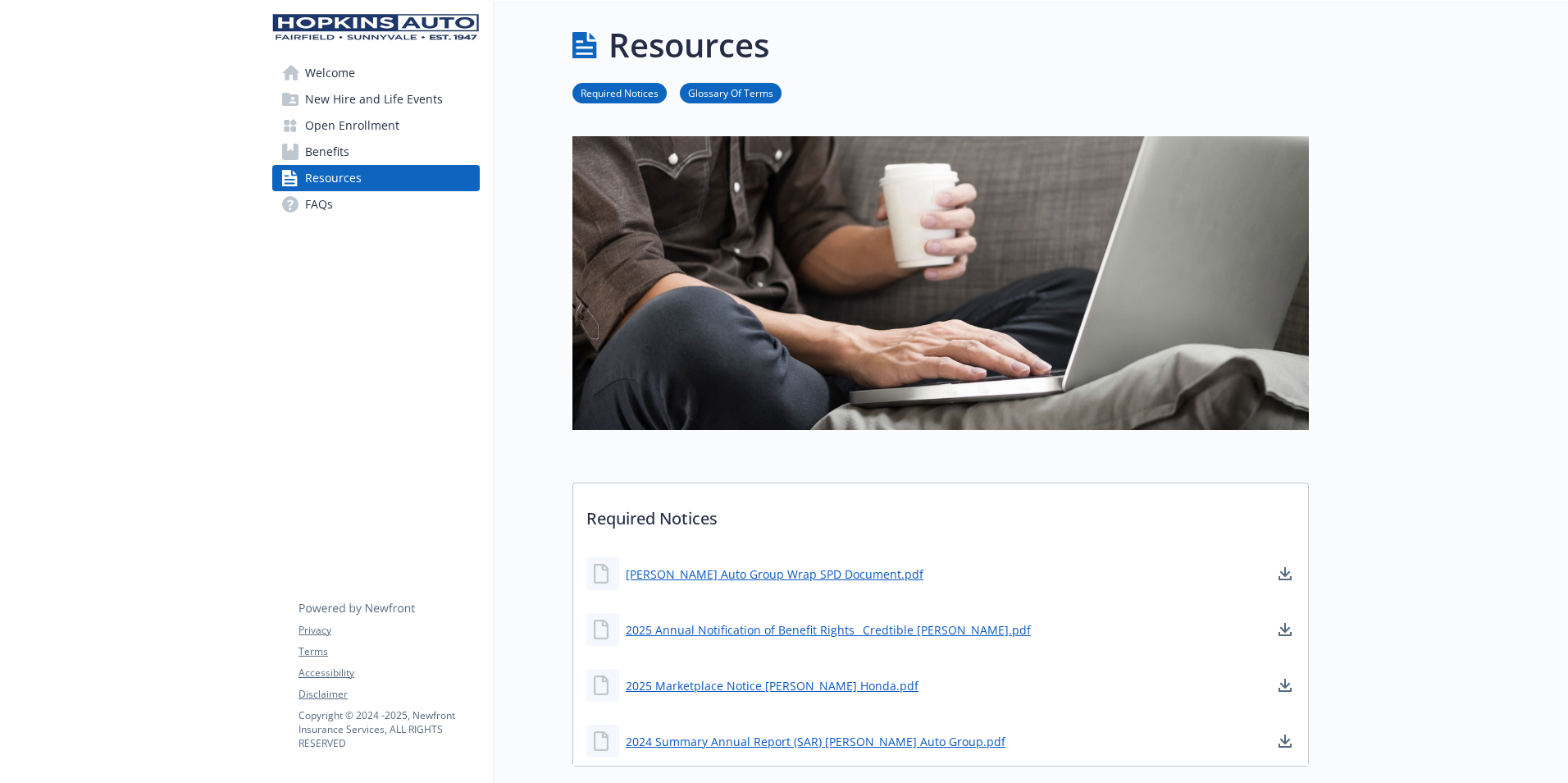
click at [350, 154] on link "Benefits" at bounding box center [376, 152] width 208 height 26
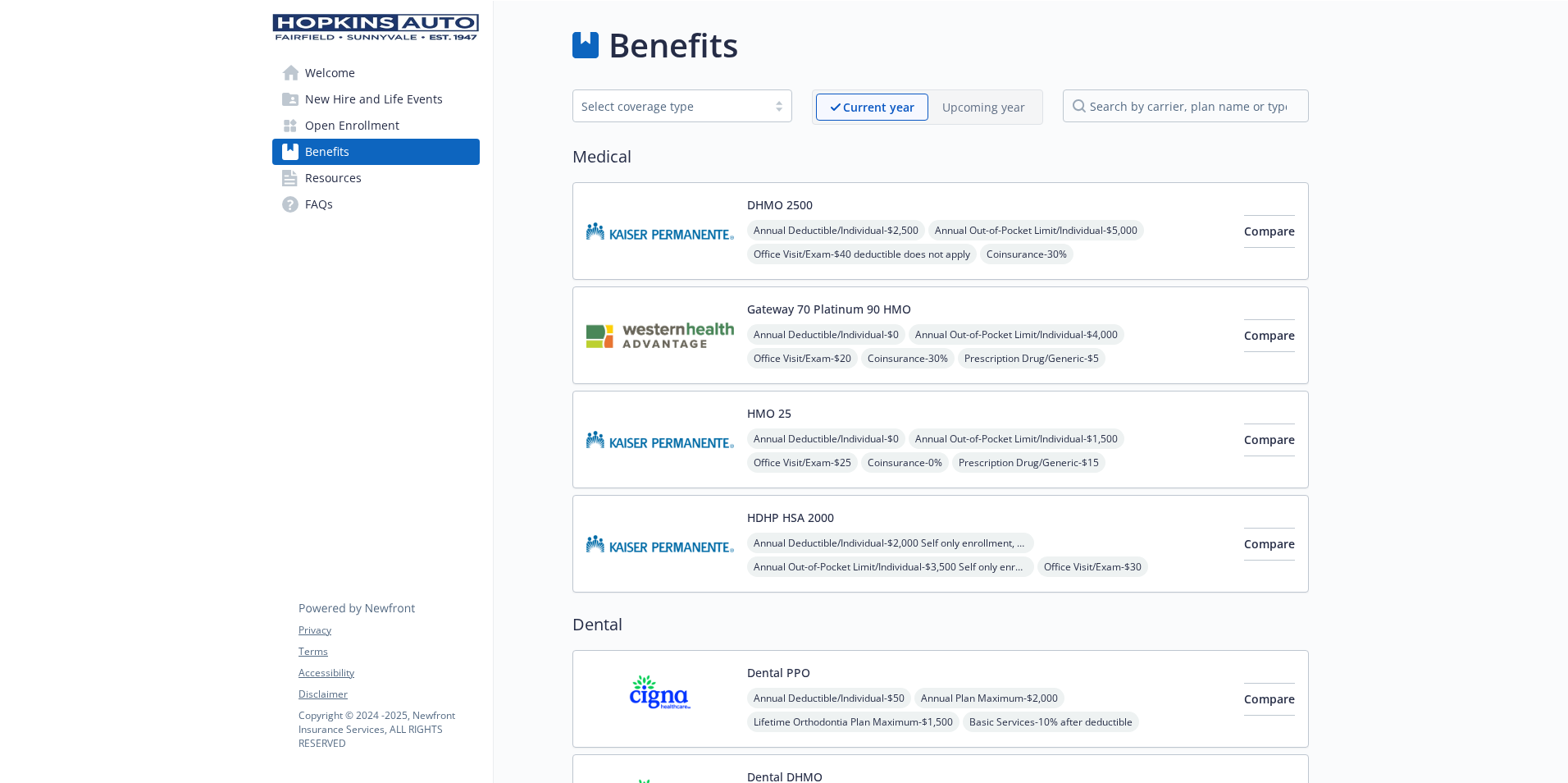
click at [317, 209] on span "FAQs" at bounding box center [318, 204] width 28 height 26
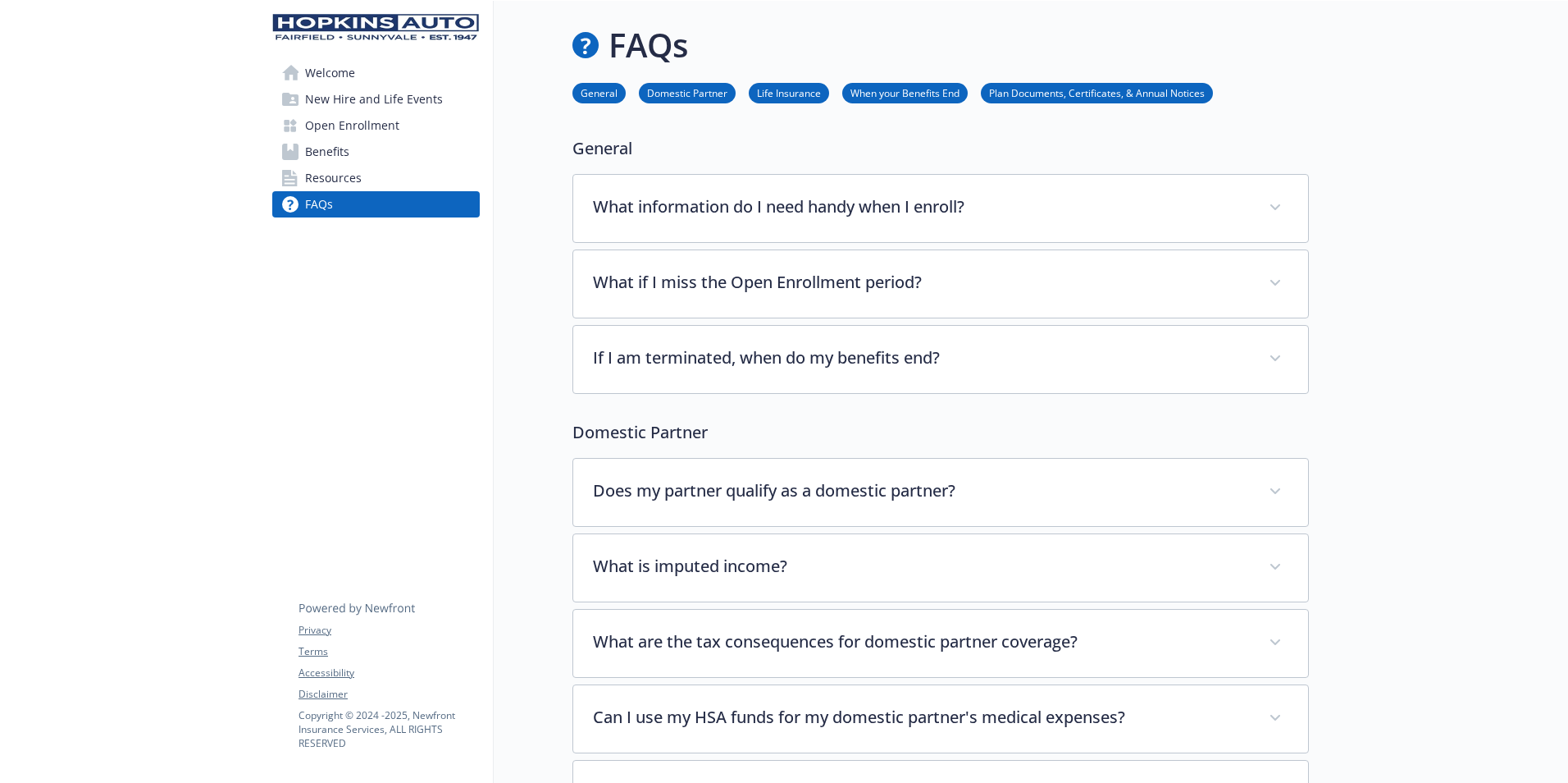
click at [1030, 92] on link "Plan Documents, Certificates, & Annual Notices" at bounding box center [1096, 92] width 232 height 16
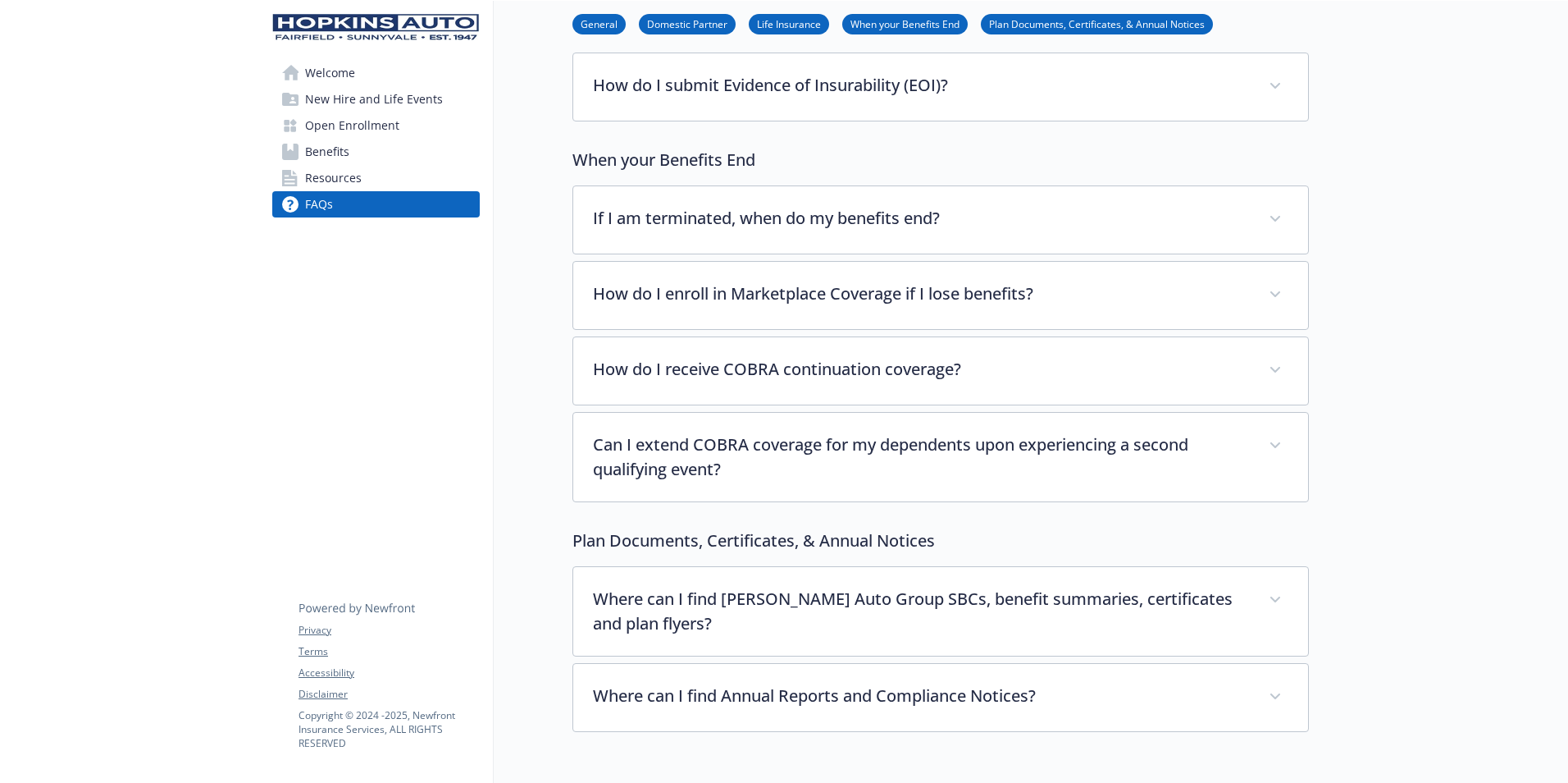
scroll to position [894, 13]
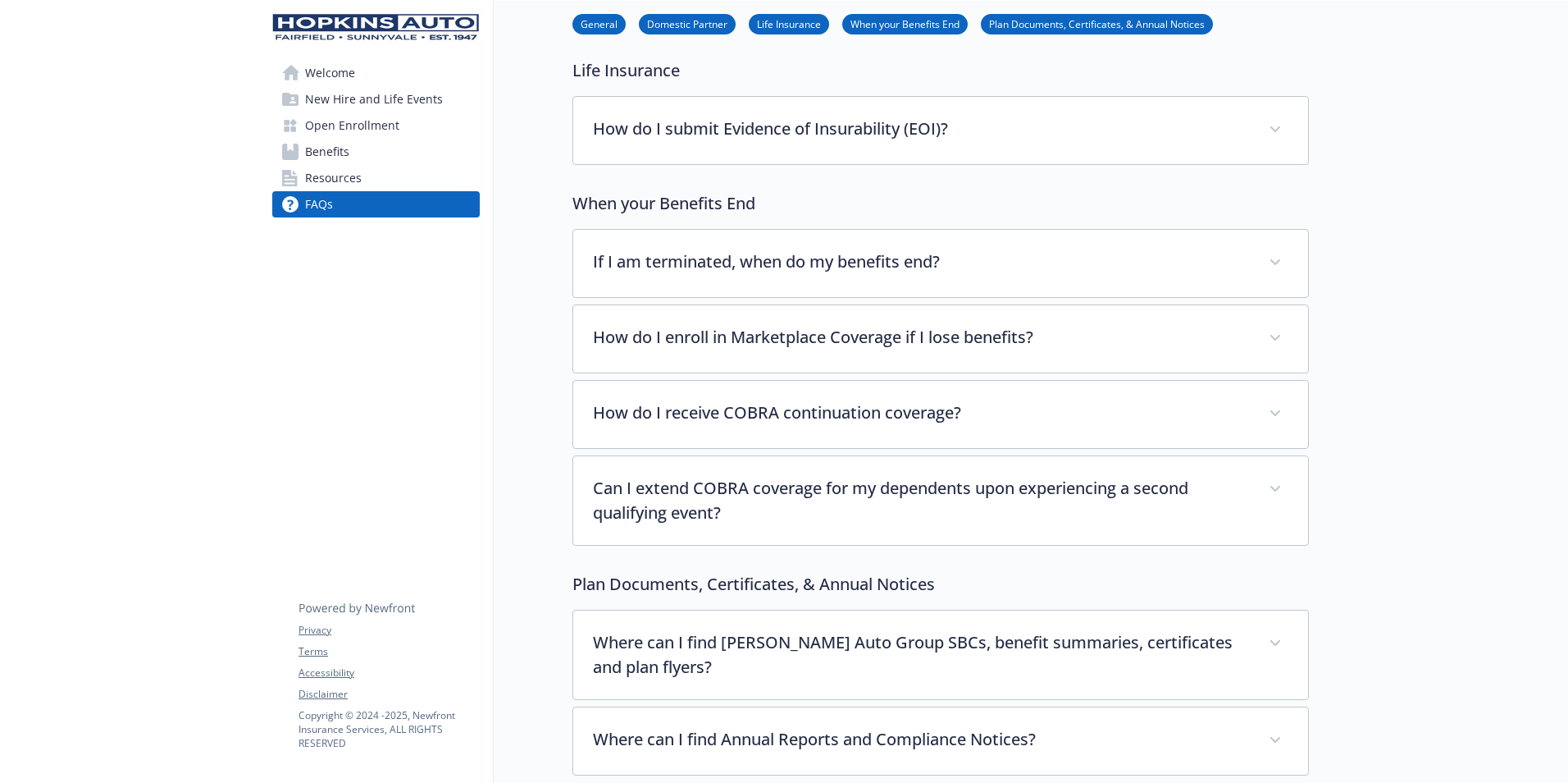
click at [584, 20] on link "General" at bounding box center [599, 23] width 53 height 16
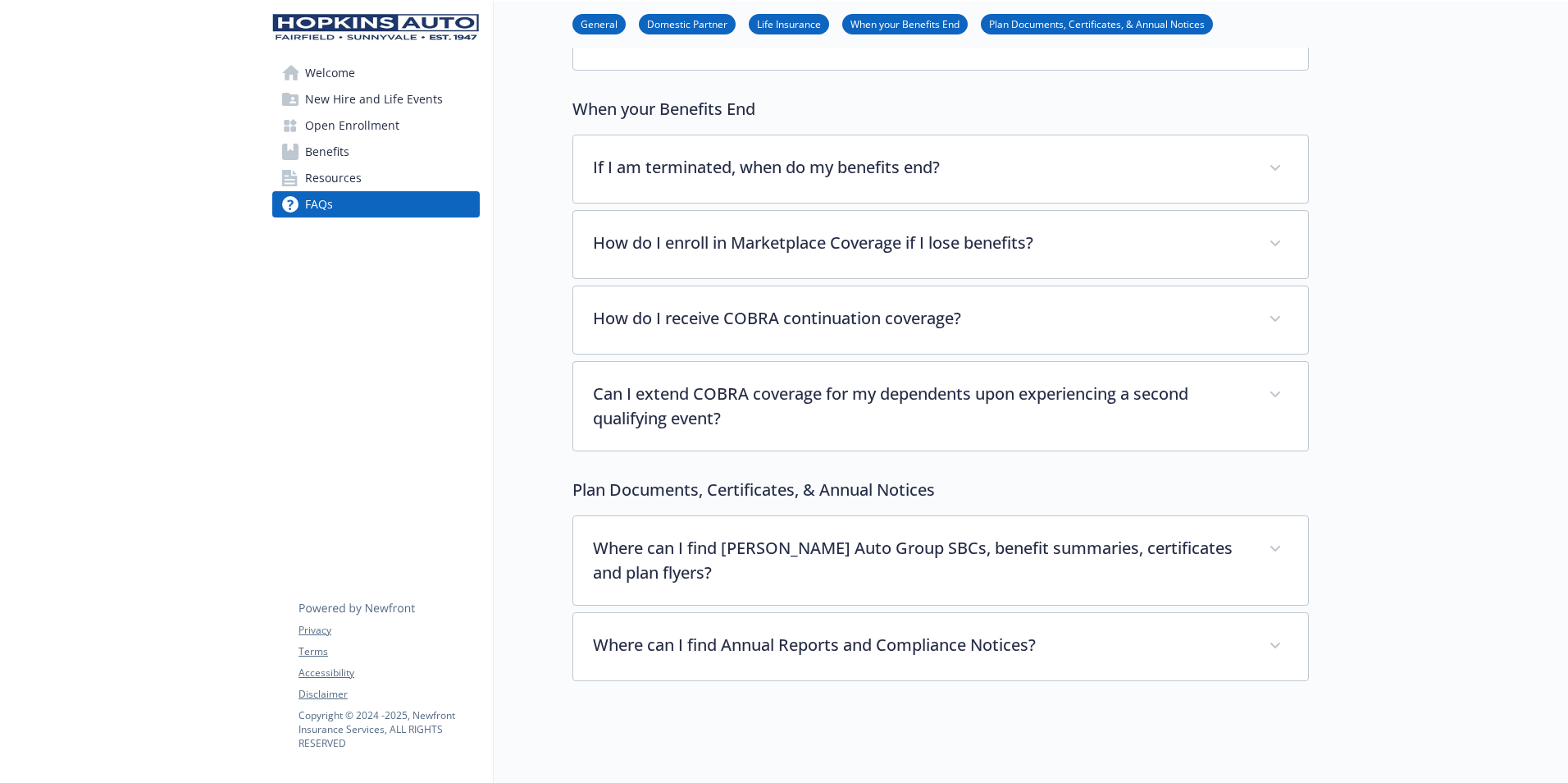
scroll to position [1071, 13]
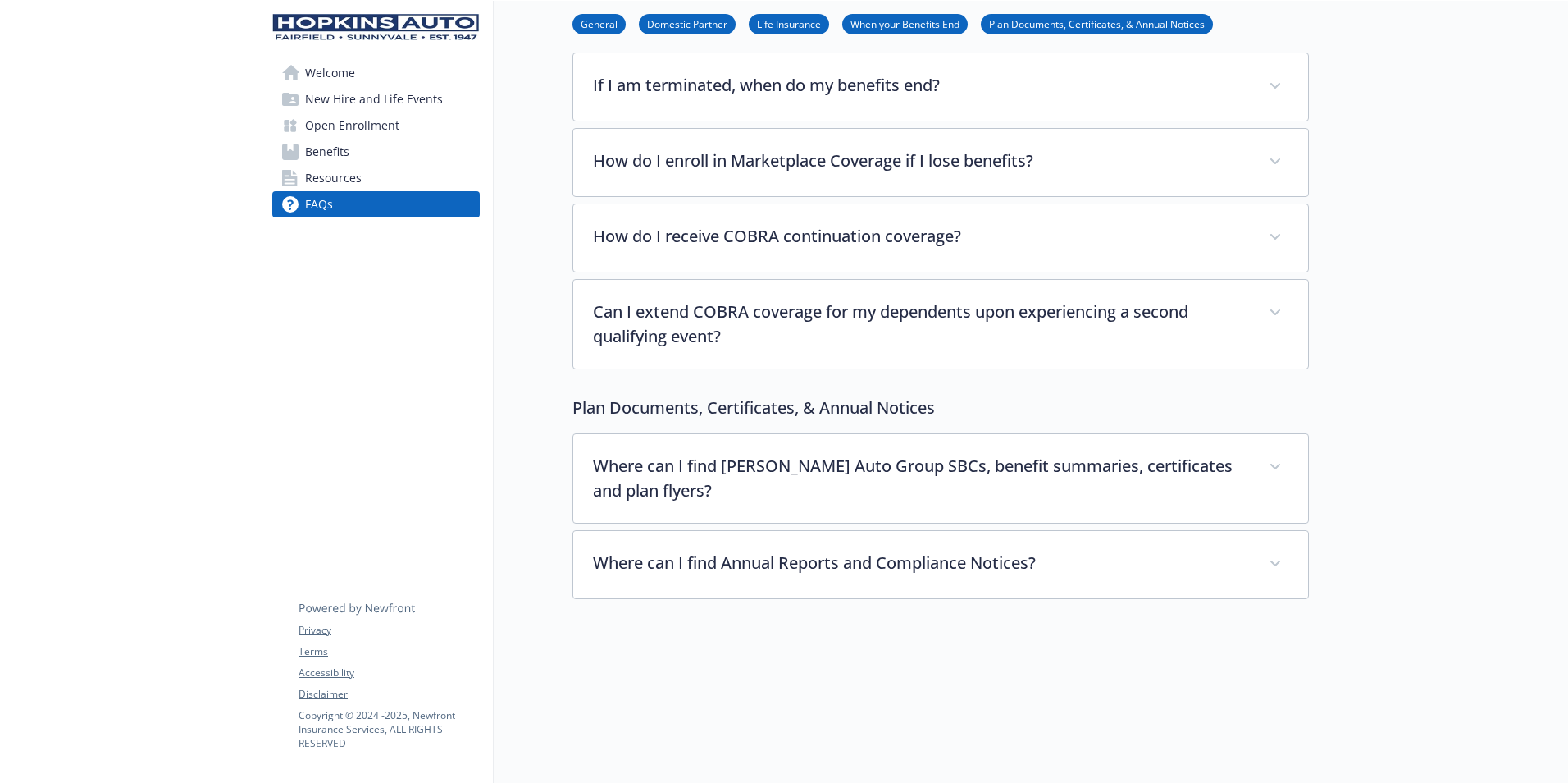
click at [310, 72] on span "Welcome" at bounding box center [330, 73] width 50 height 26
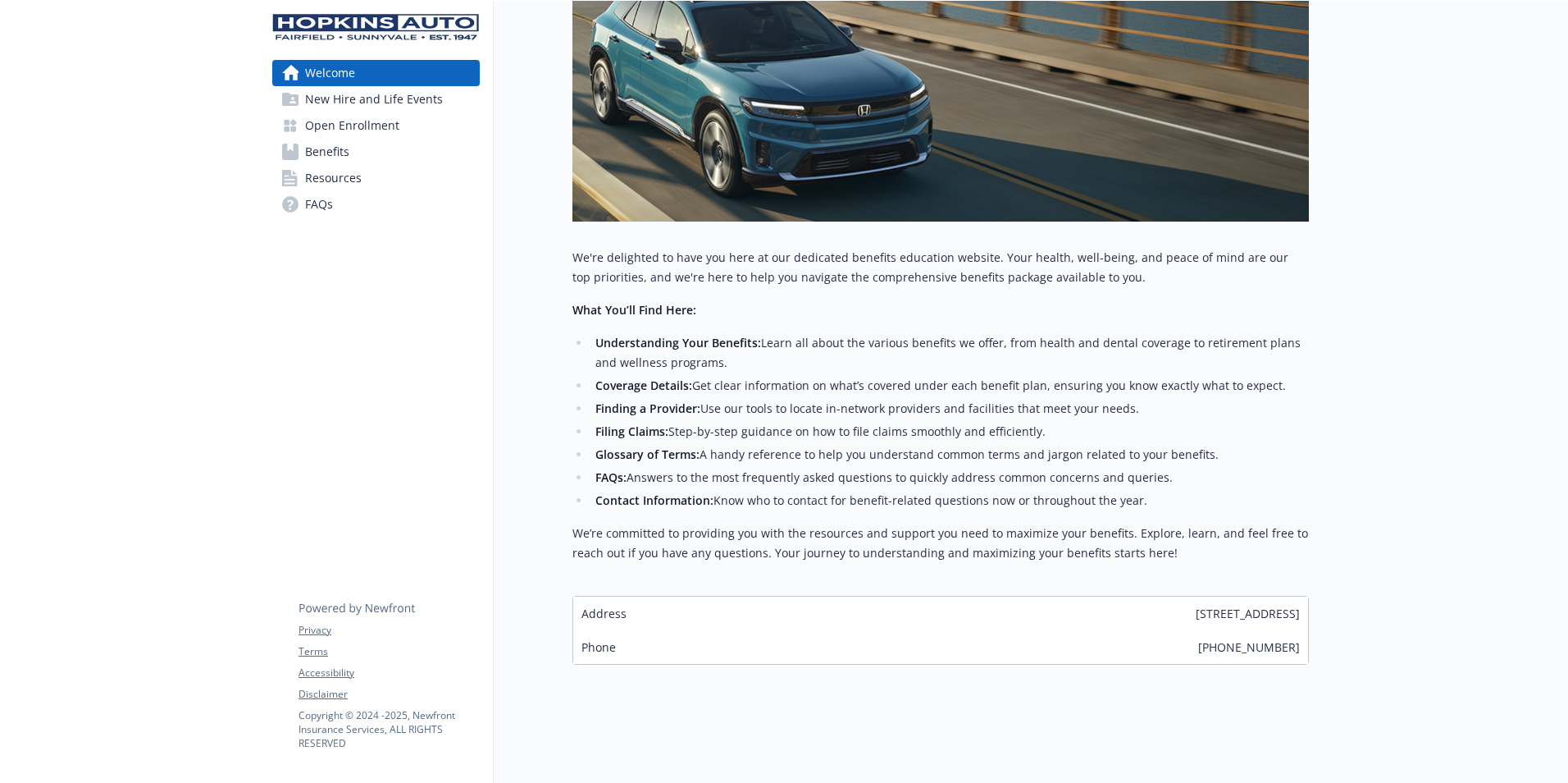
scroll to position [364, 13]
click at [313, 103] on span "New Hire and Life Events" at bounding box center [374, 99] width 138 height 26
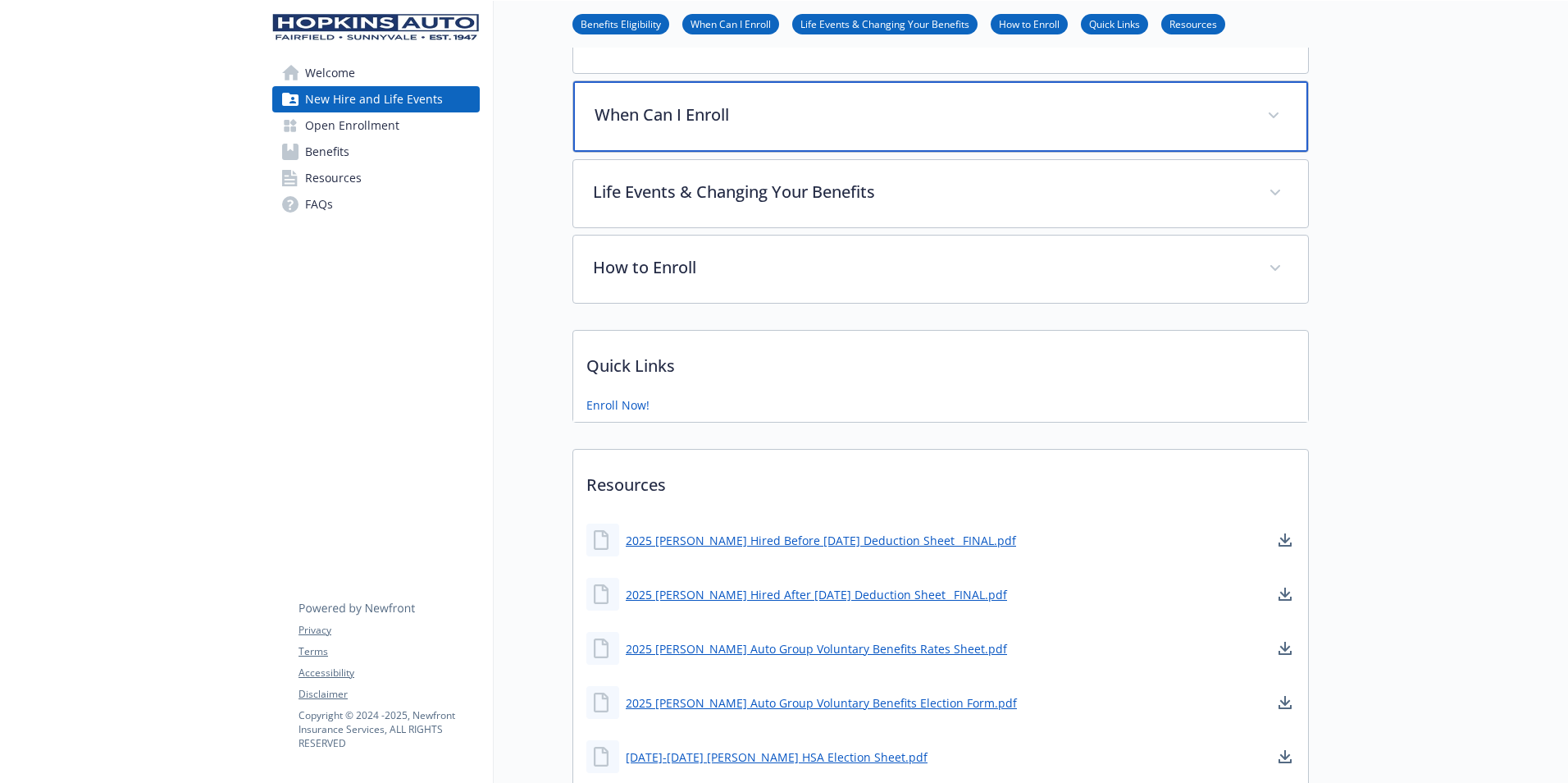
click at [1002, 122] on p "When Can I Enroll" at bounding box center [921, 115] width 652 height 24
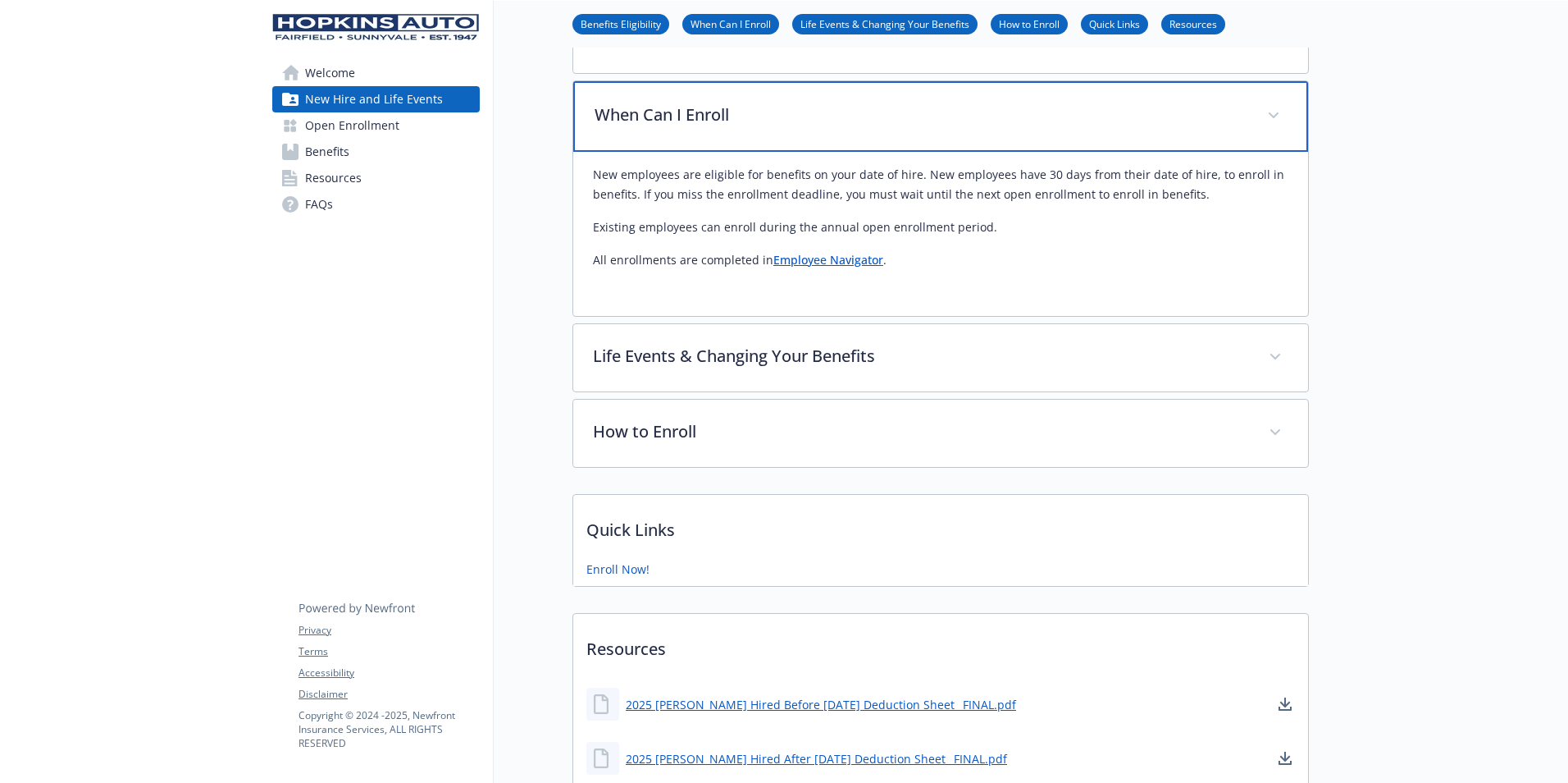
scroll to position [200, 13]
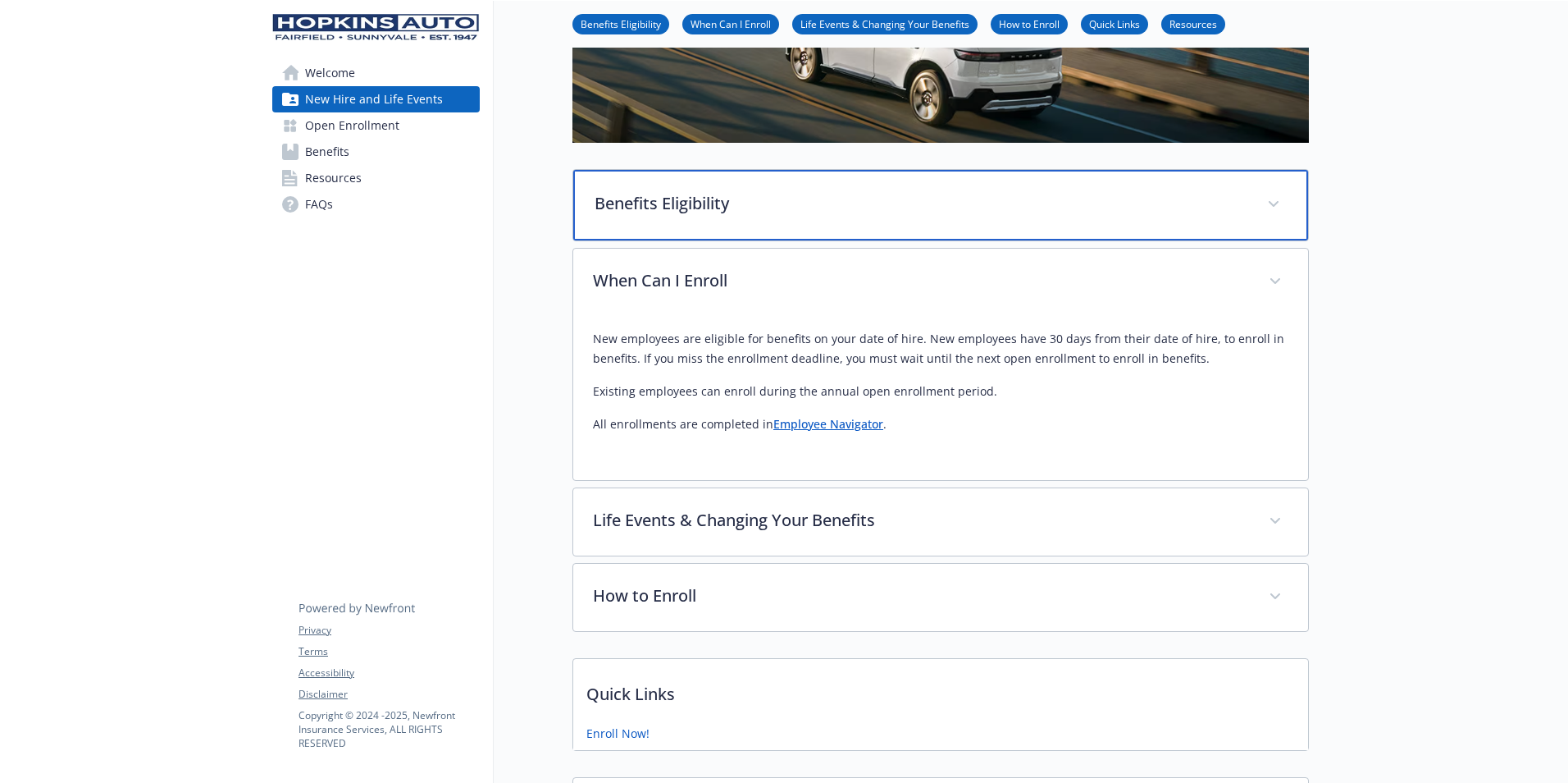
click at [855, 210] on p "Benefits Eligibility" at bounding box center [921, 203] width 652 height 24
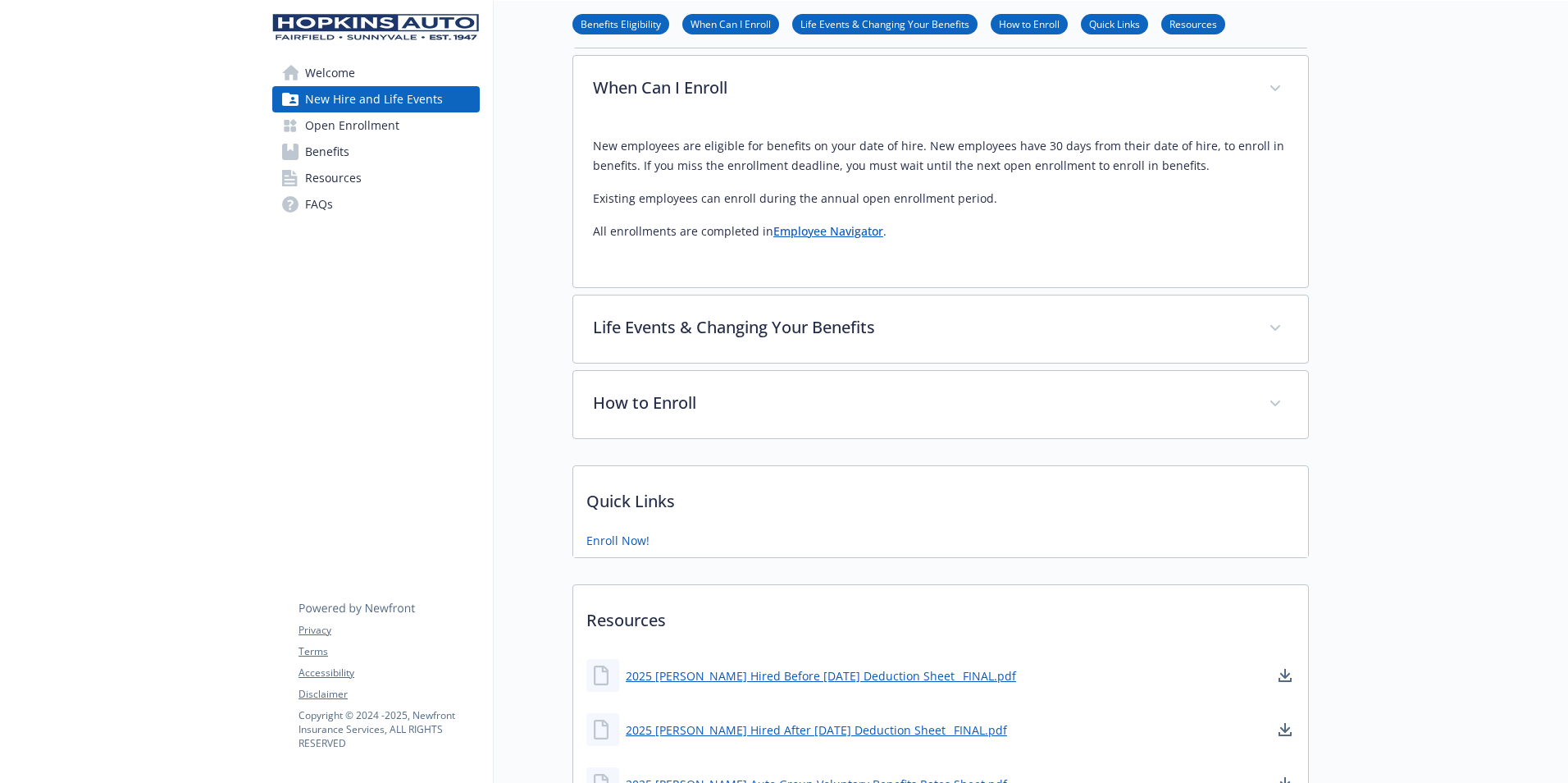
scroll to position [693, 13]
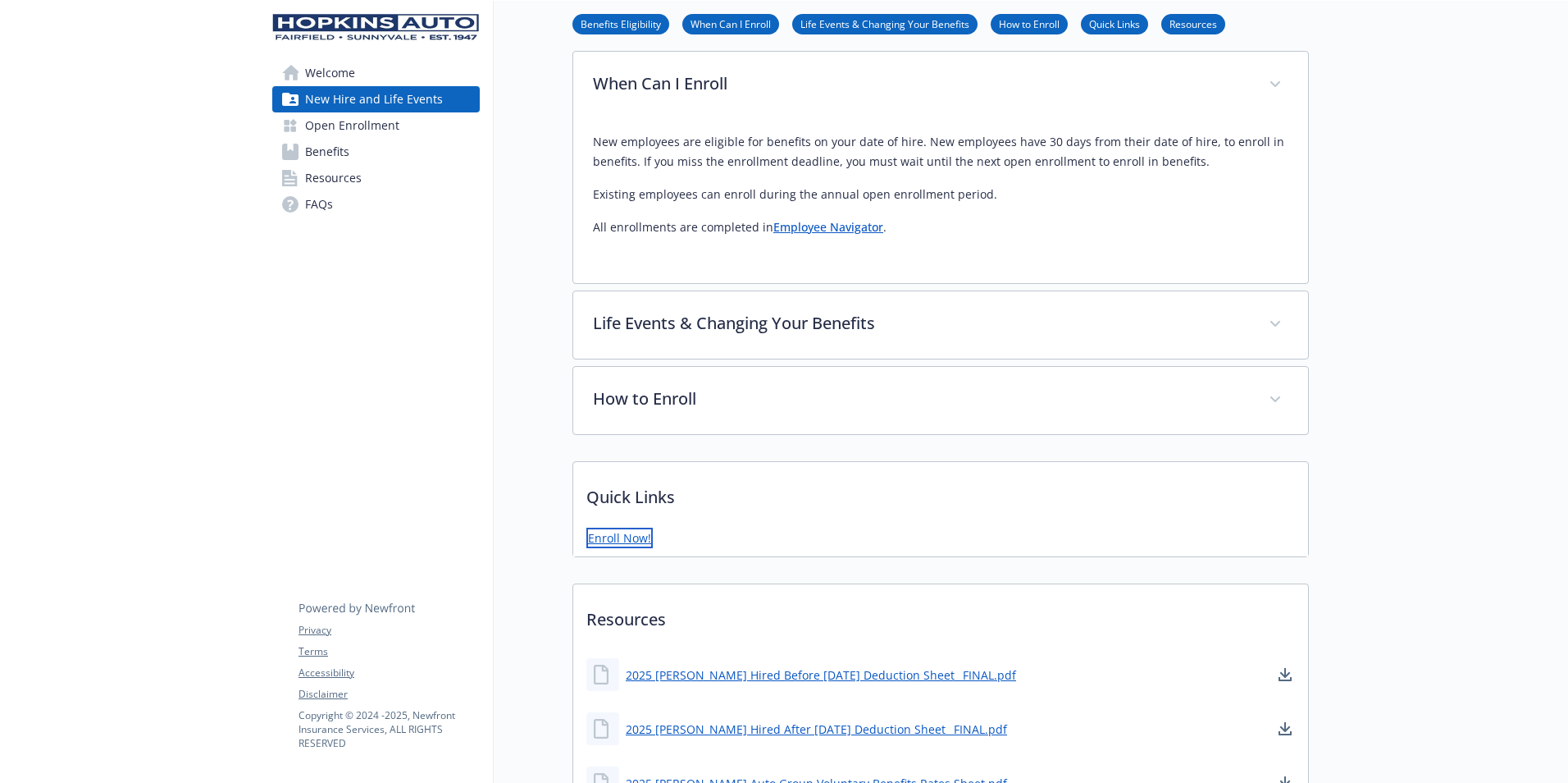
click at [604, 528] on link "Enroll Now!" at bounding box center [619, 537] width 66 height 20
